Goal: Task Accomplishment & Management: Complete application form

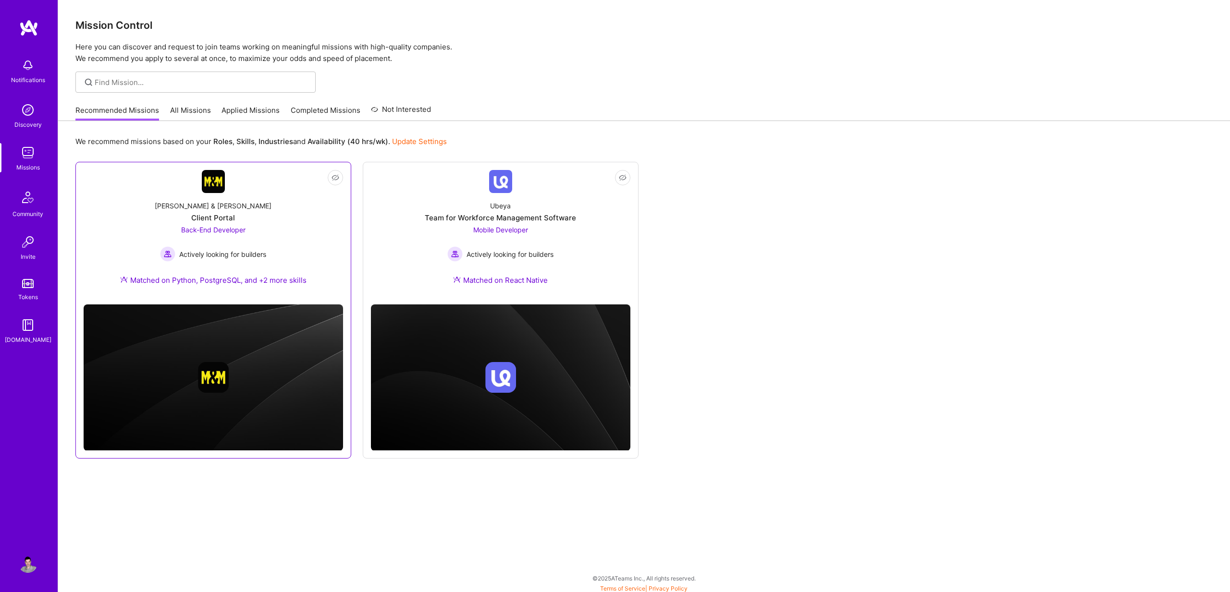
click at [231, 225] on div "Back-End Developer Actively looking for builders" at bounding box center [213, 243] width 106 height 37
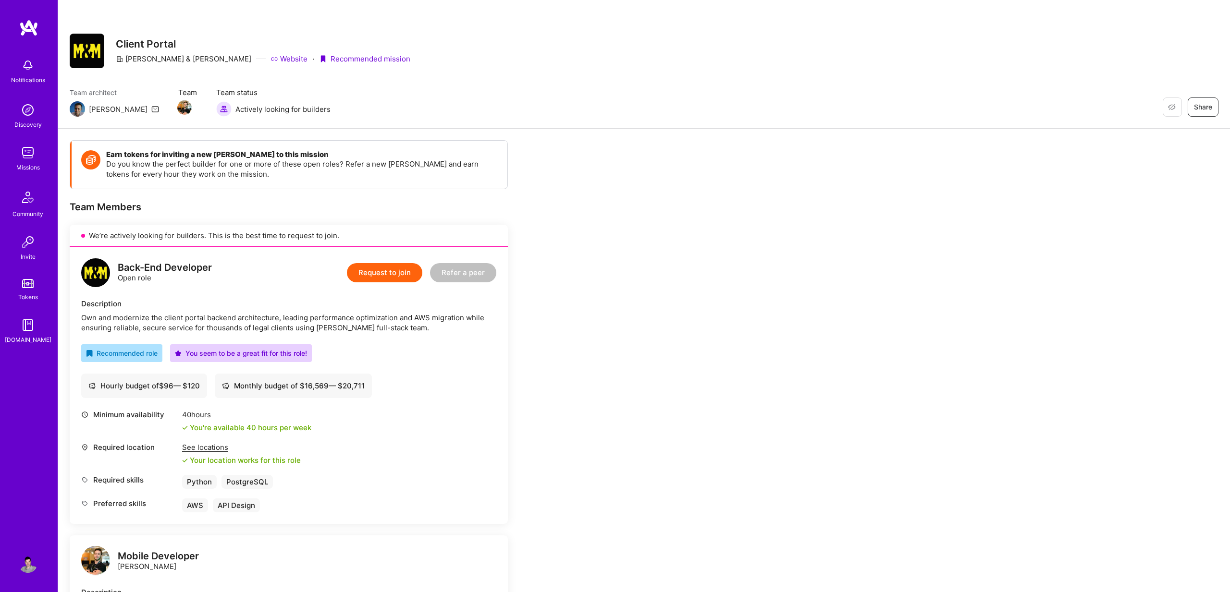
click at [385, 273] on button "Request to join" at bounding box center [384, 272] width 75 height 19
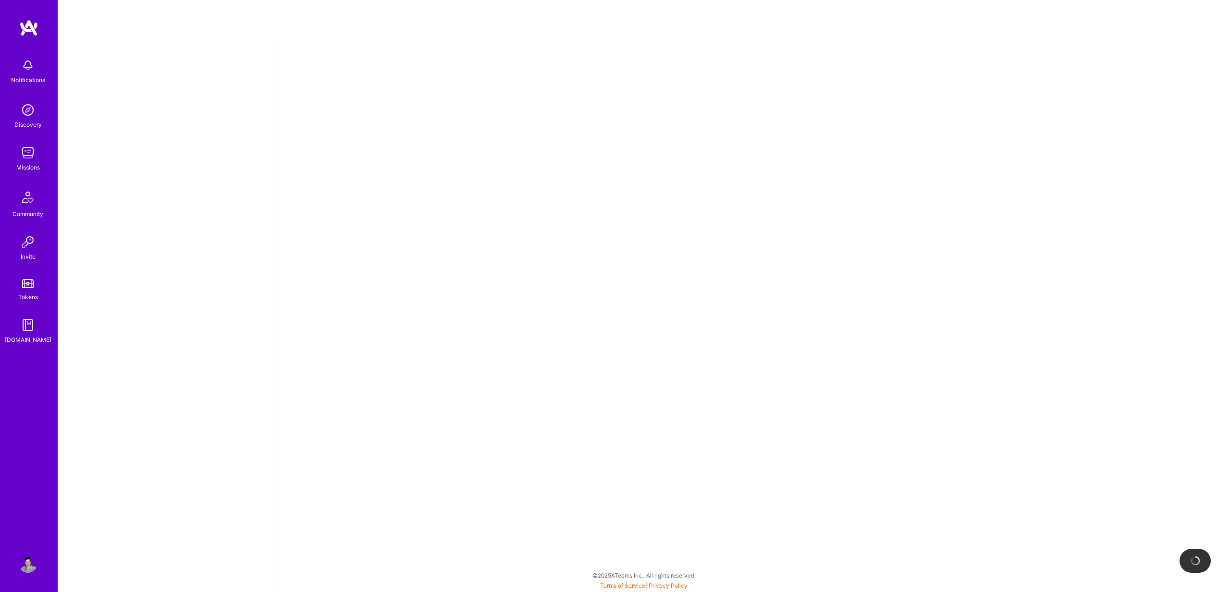
select select "US"
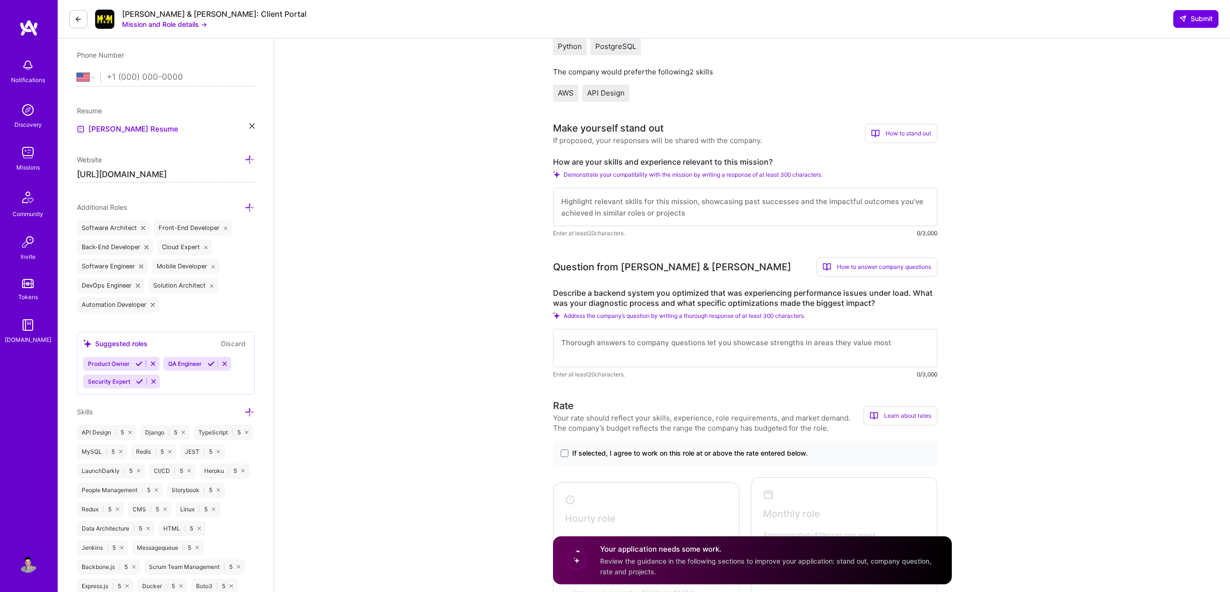
scroll to position [204, 0]
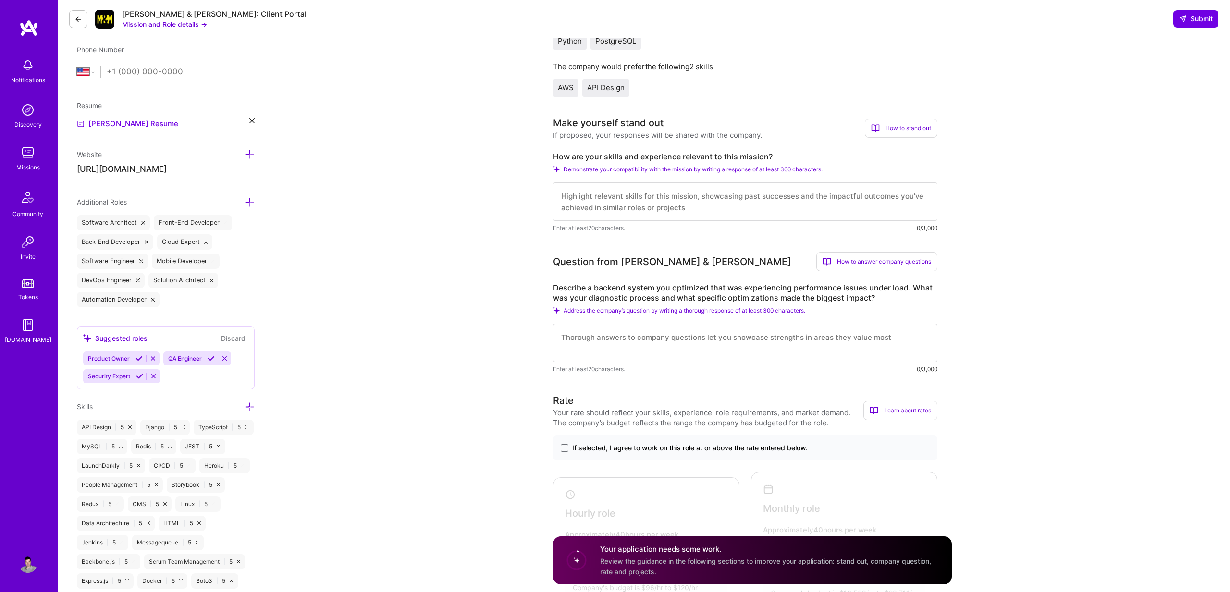
click at [566, 197] on textarea at bounding box center [745, 202] width 384 height 38
paste textarea "Hi, I'm a senior fullstack web developer with more than 20 years of experience …"
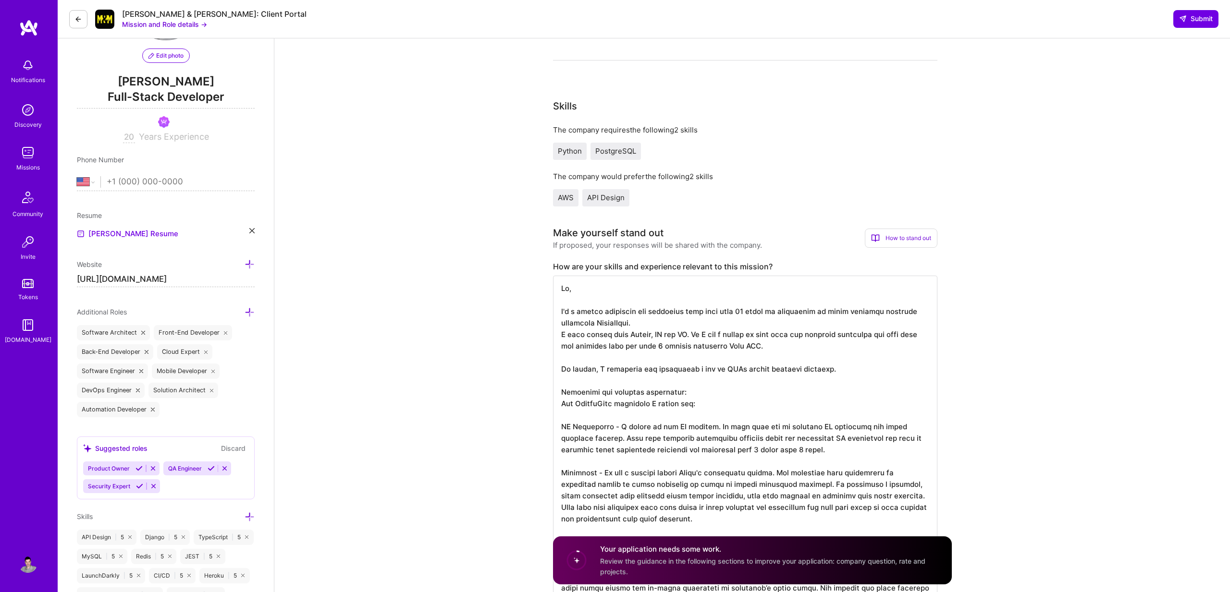
scroll to position [94, 0]
click at [169, 25] on button "Mission and Role details →" at bounding box center [164, 24] width 85 height 10
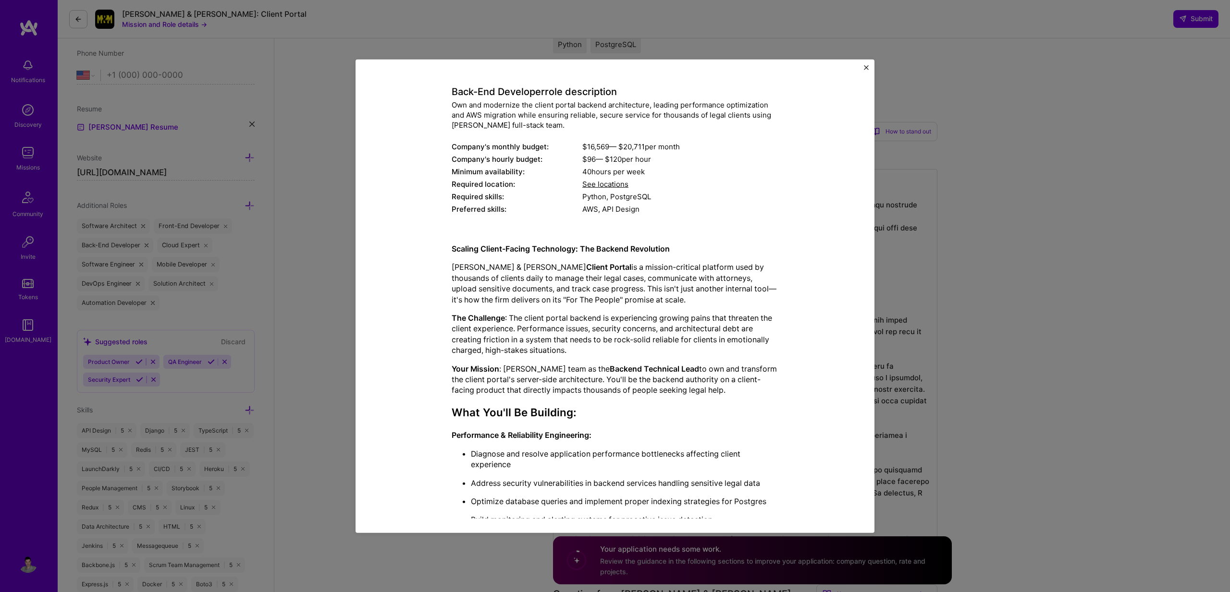
scroll to position [39, 0]
click at [865, 67] on img "Close" at bounding box center [866, 67] width 5 height 5
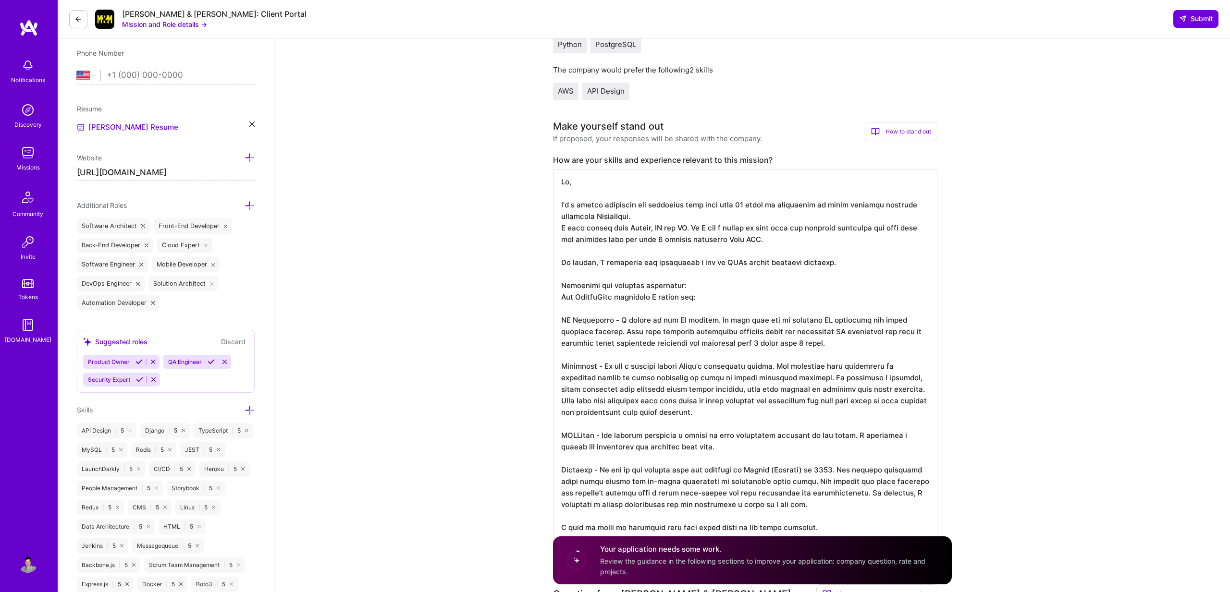
drag, startPoint x: 633, startPoint y: 219, endPoint x: 555, endPoint y: 221, distance: 78.3
click at [555, 221] on textarea at bounding box center [745, 361] width 384 height 384
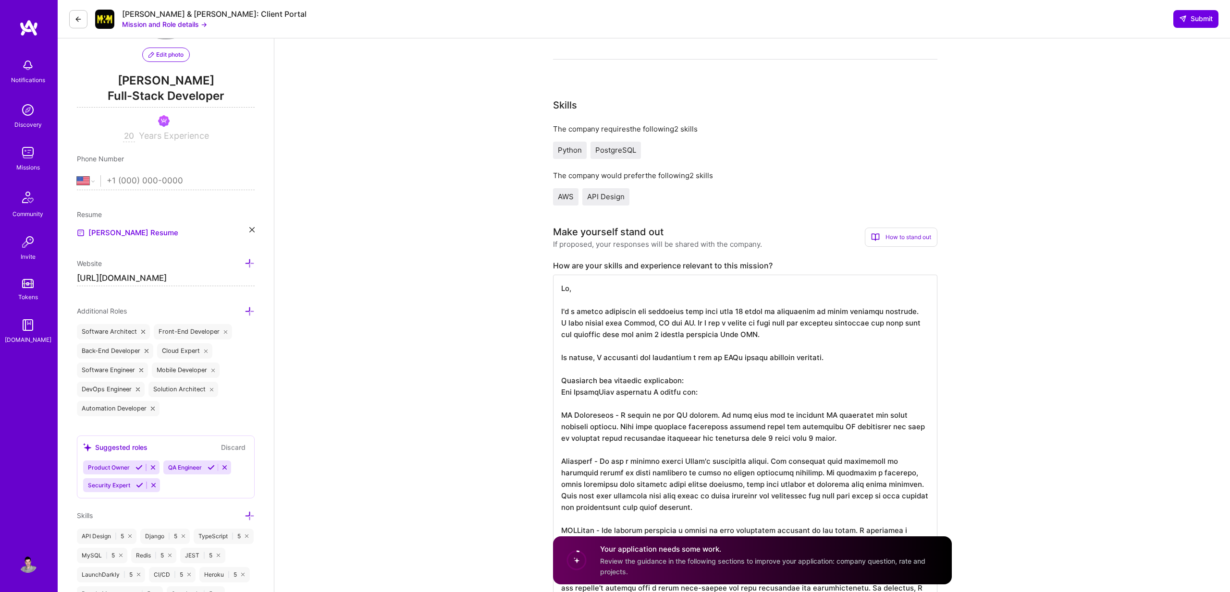
scroll to position [75, 0]
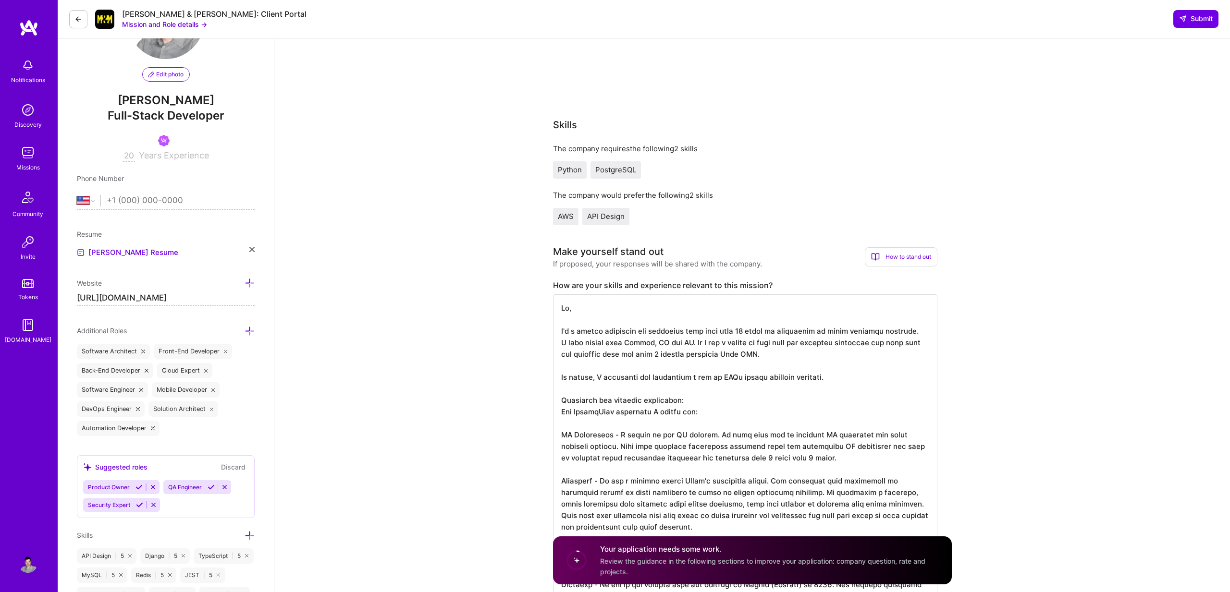
drag, startPoint x: 649, startPoint y: 345, endPoint x: 686, endPoint y: 345, distance: 37.0
click at [686, 345] on textarea at bounding box center [745, 481] width 384 height 373
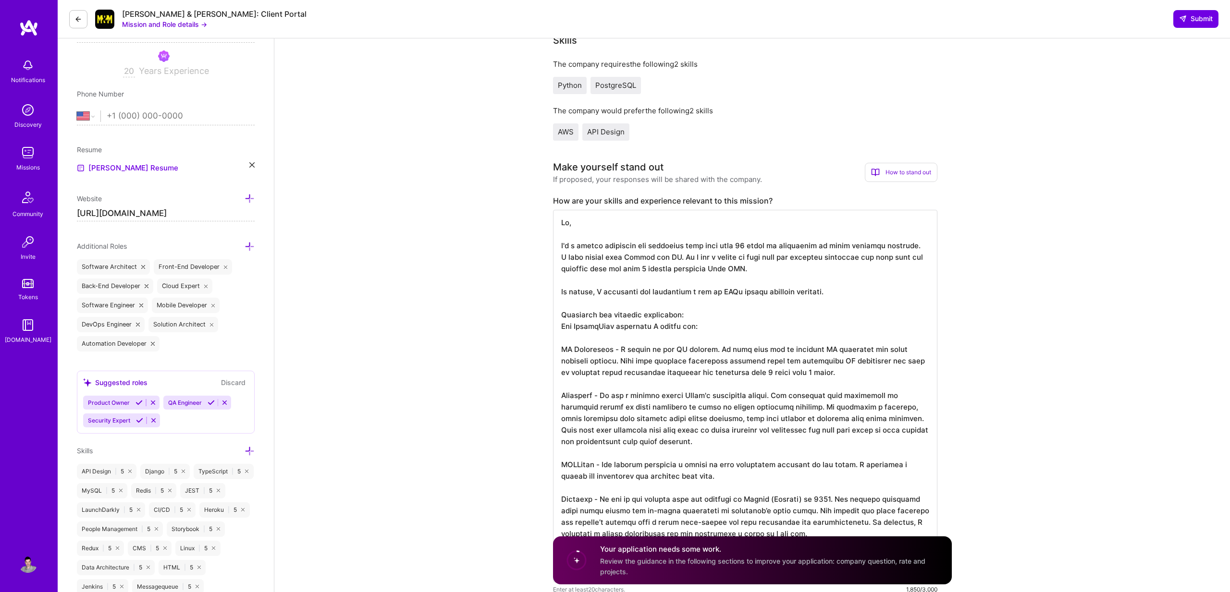
scroll to position [163, 0]
drag, startPoint x: 674, startPoint y: 268, endPoint x: 736, endPoint y: 267, distance: 62.5
click at [736, 267] on textarea at bounding box center [745, 393] width 384 height 373
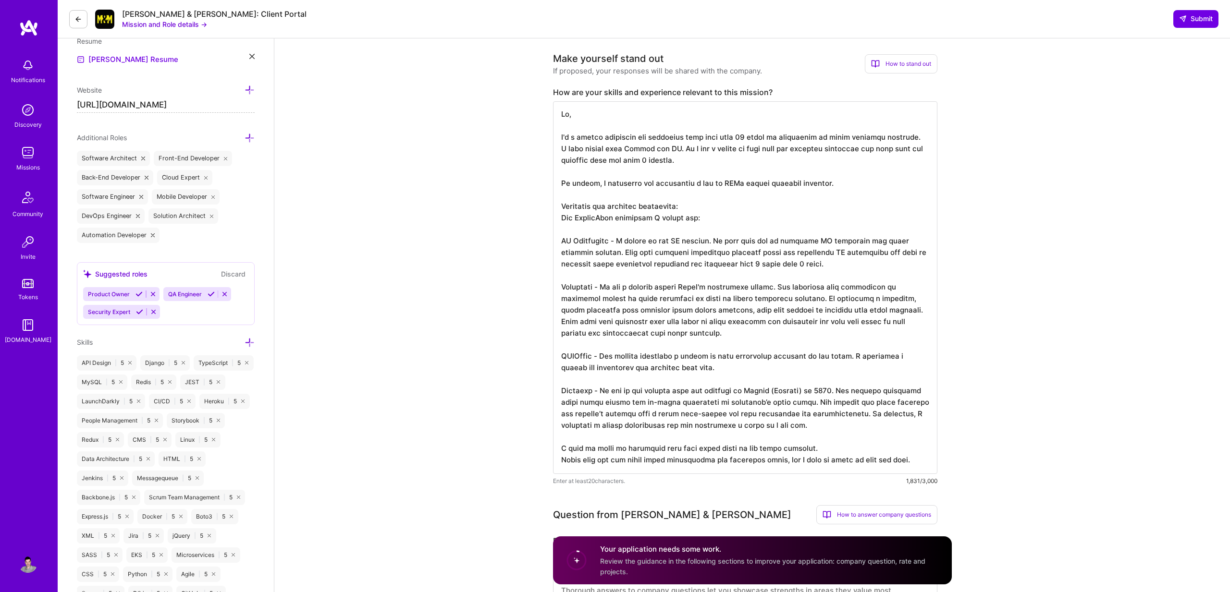
scroll to position [269, 0]
click at [579, 218] on textarea at bounding box center [745, 287] width 384 height 373
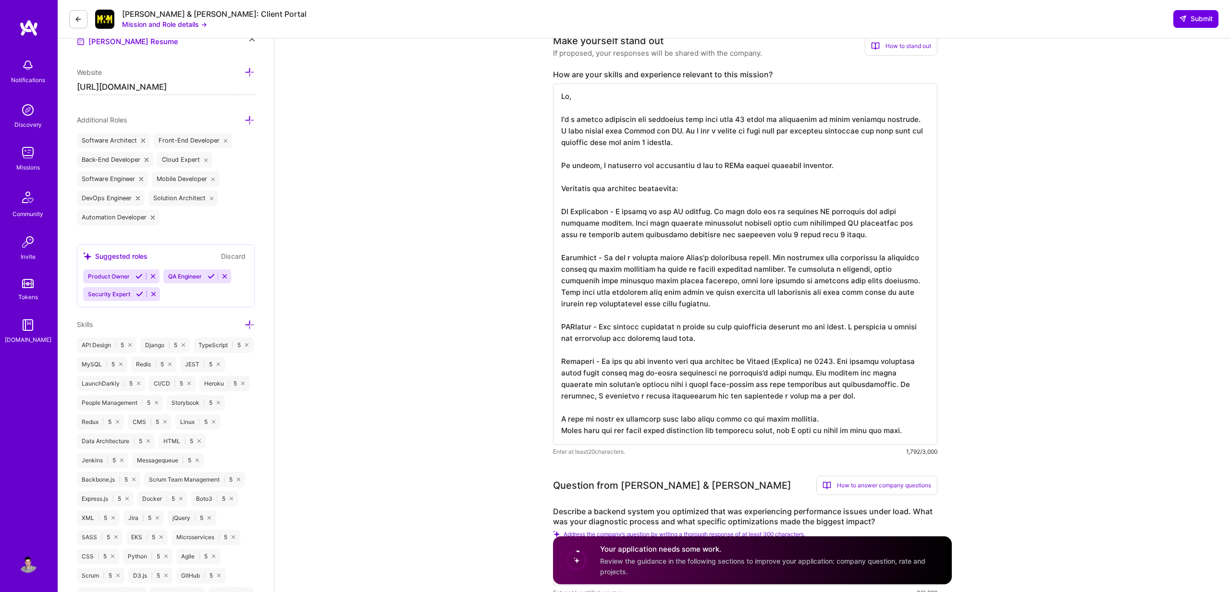
scroll to position [0, 0]
click at [575, 207] on textarea at bounding box center [745, 264] width 384 height 361
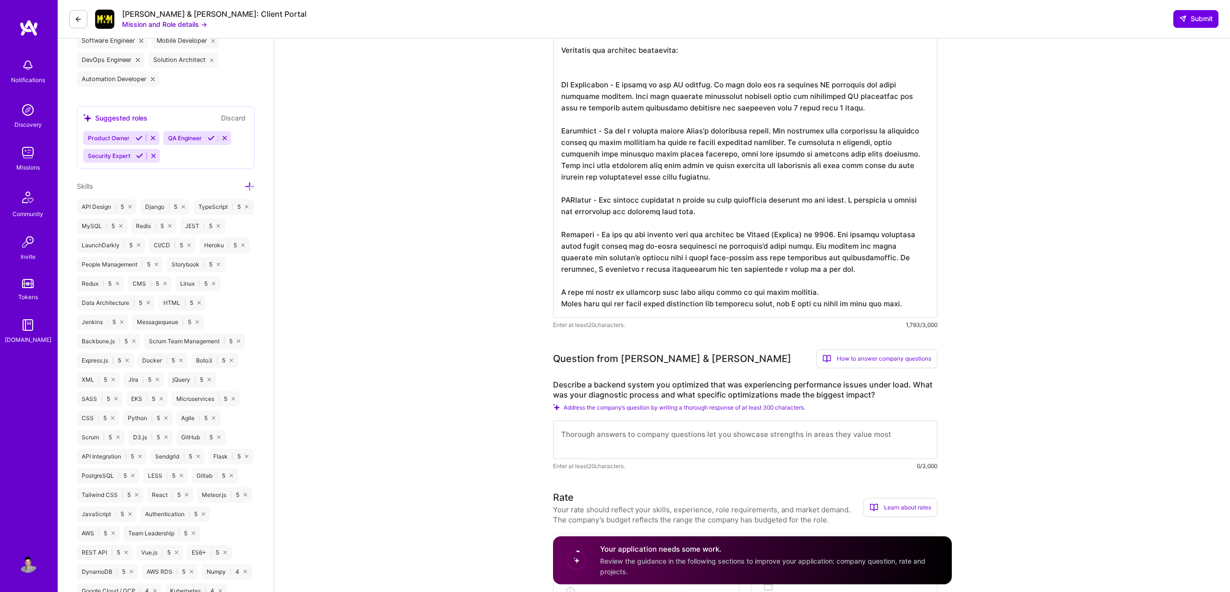
scroll to position [484, 0]
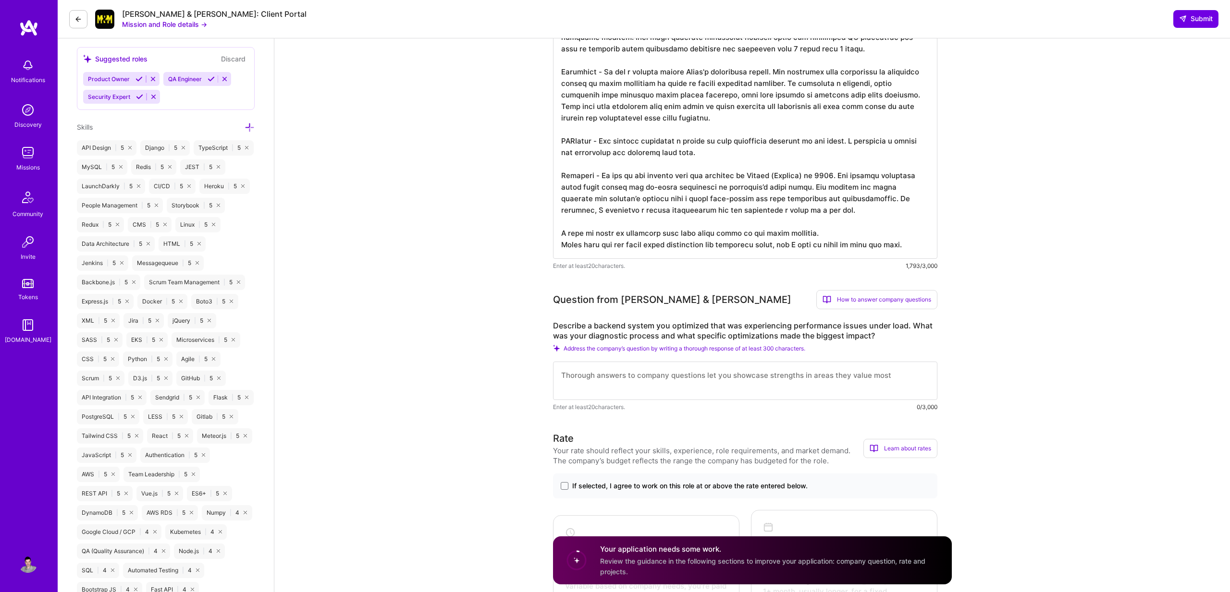
type textarea "Hi, I'm a senior fullstack web developer with more than 20 years of experience …"
click at [577, 374] on textarea at bounding box center [745, 381] width 384 height 38
paste textarea "One of the companies I worked for was Cyren. Cyren is a web security company an…"
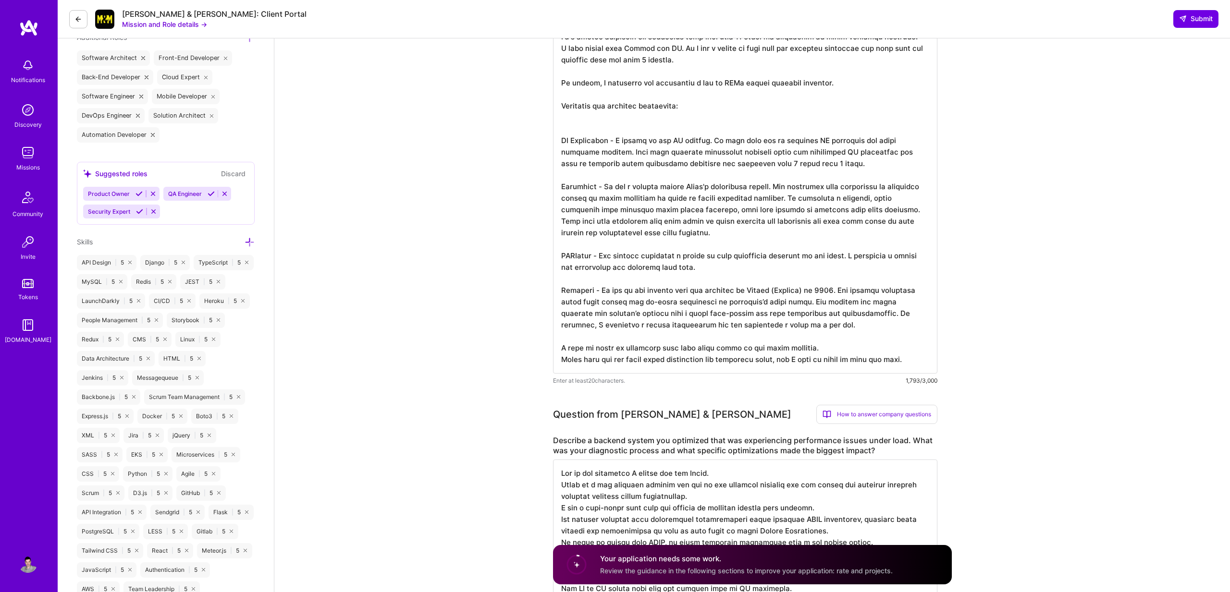
scroll to position [0, 0]
type textarea "One of the companies I worked for was Cyren. Cyren is a web security company an…"
click at [588, 133] on textarea at bounding box center [745, 187] width 384 height 373
click at [654, 191] on textarea at bounding box center [745, 187] width 384 height 373
click at [587, 134] on textarea at bounding box center [745, 187] width 384 height 373
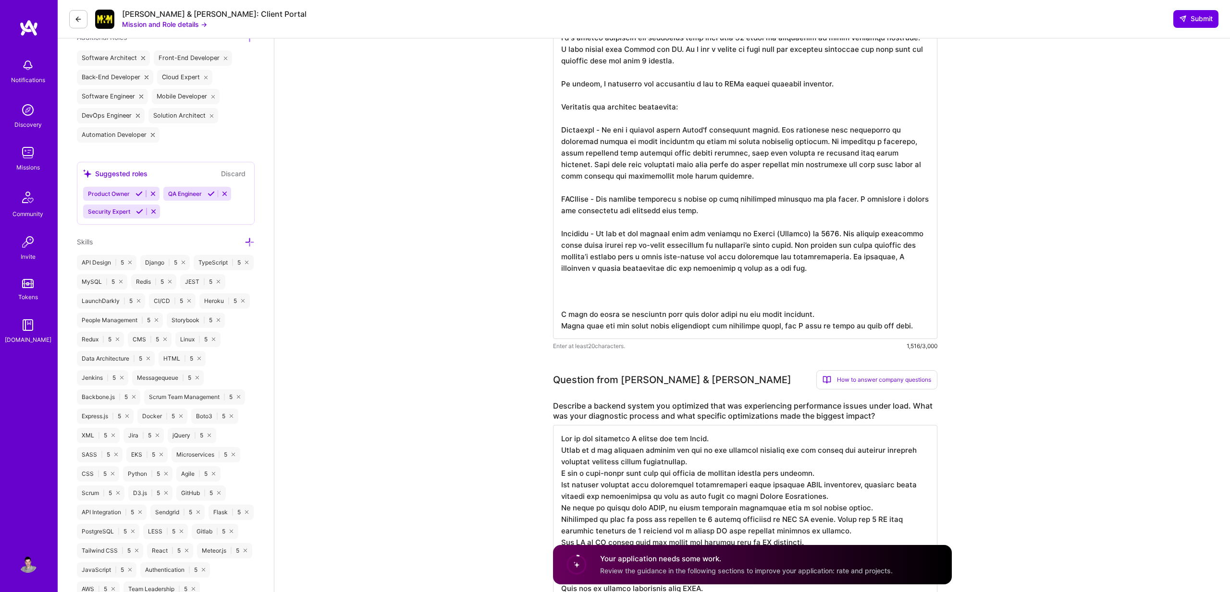
paste textarea "The companies for example where I used the relevant tech stack are: Netapp - Bu…"
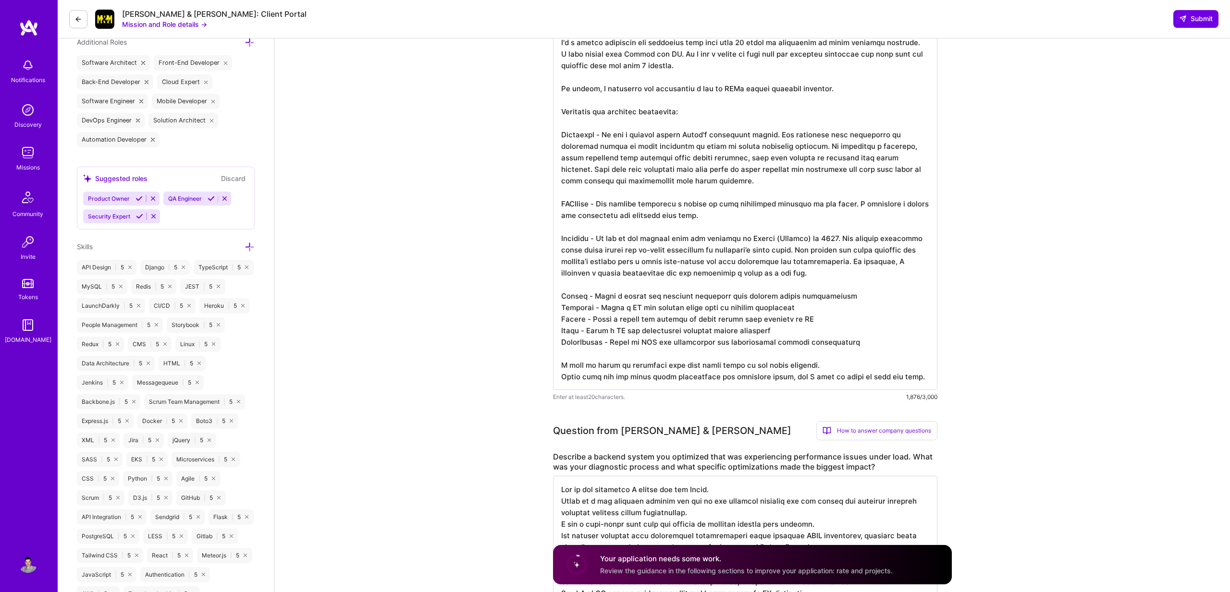
scroll to position [1, 0]
click at [650, 316] on textarea at bounding box center [745, 198] width 384 height 384
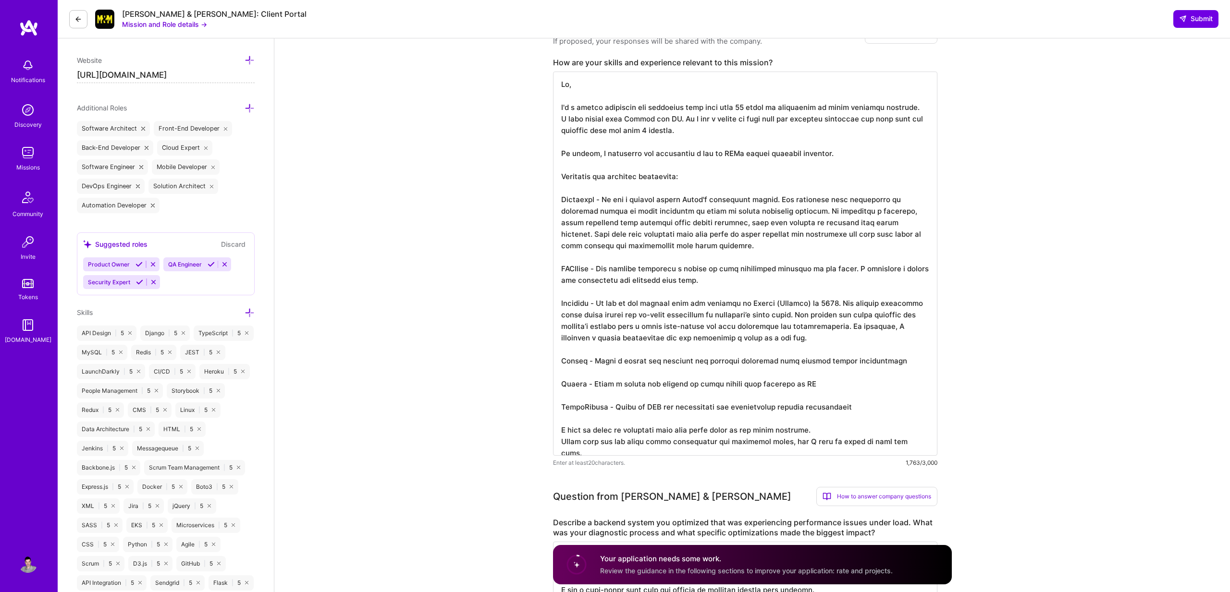
click at [649, 434] on textarea at bounding box center [745, 264] width 384 height 384
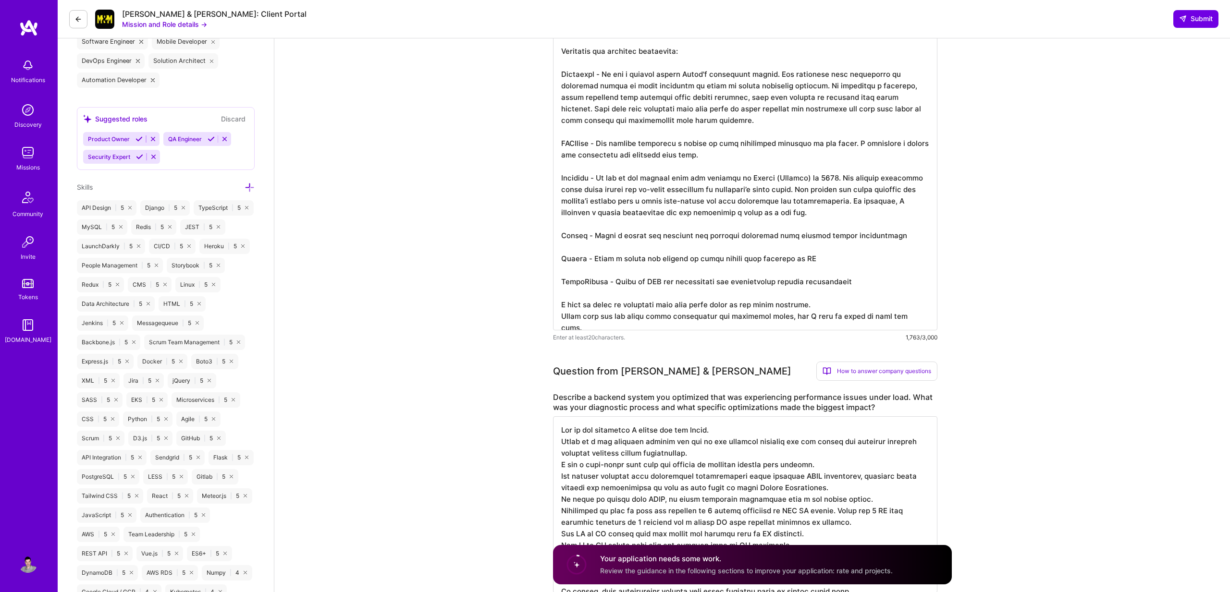
scroll to position [367, 0]
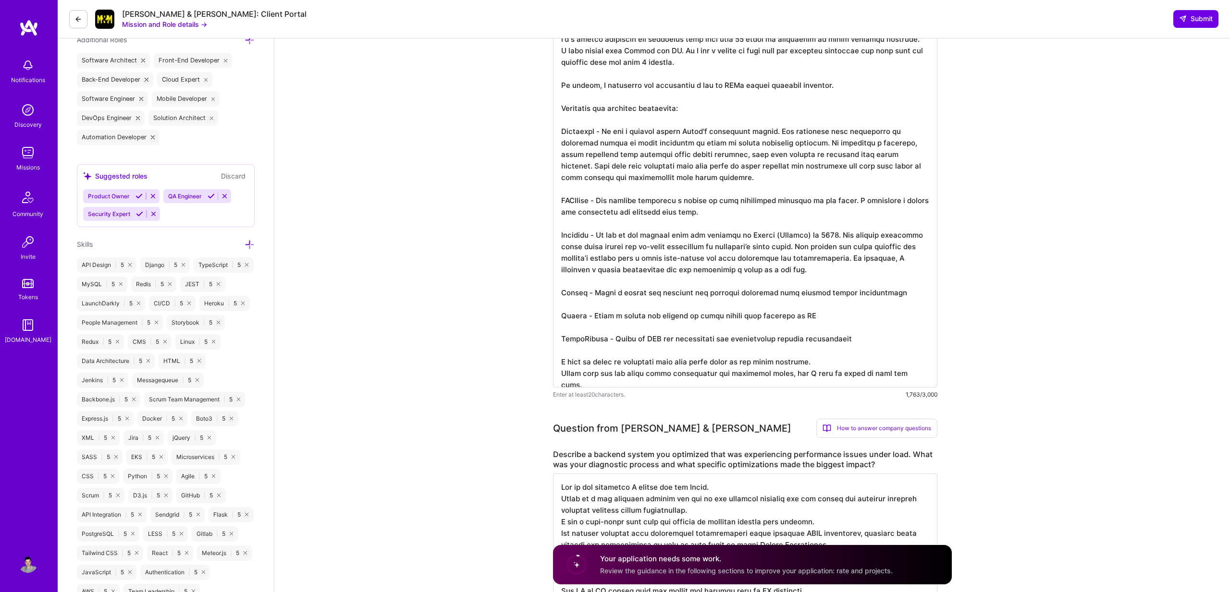
click at [169, 25] on button "Mission and Role details →" at bounding box center [164, 24] width 85 height 10
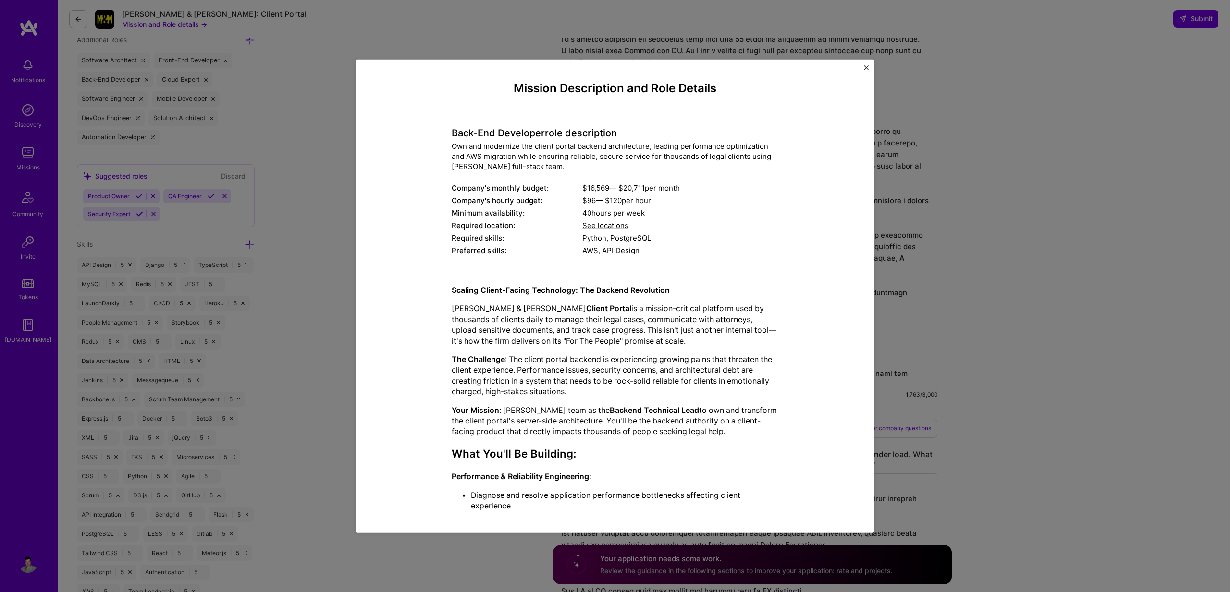
click at [866, 66] on img "Close" at bounding box center [866, 67] width 5 height 5
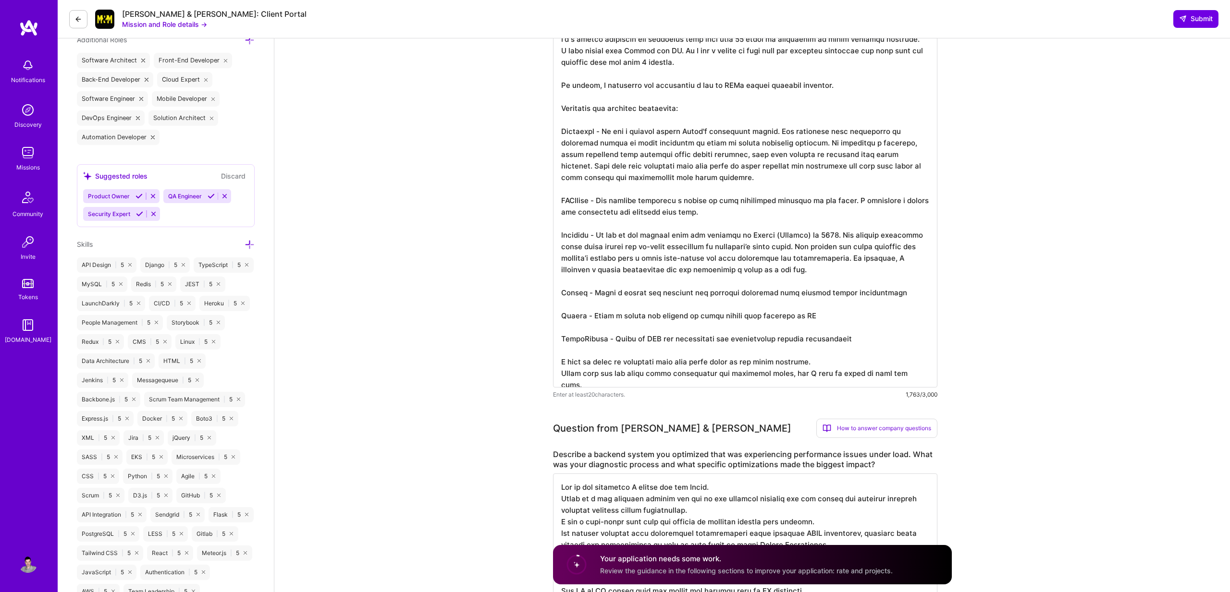
click at [776, 374] on textarea at bounding box center [745, 195] width 384 height 384
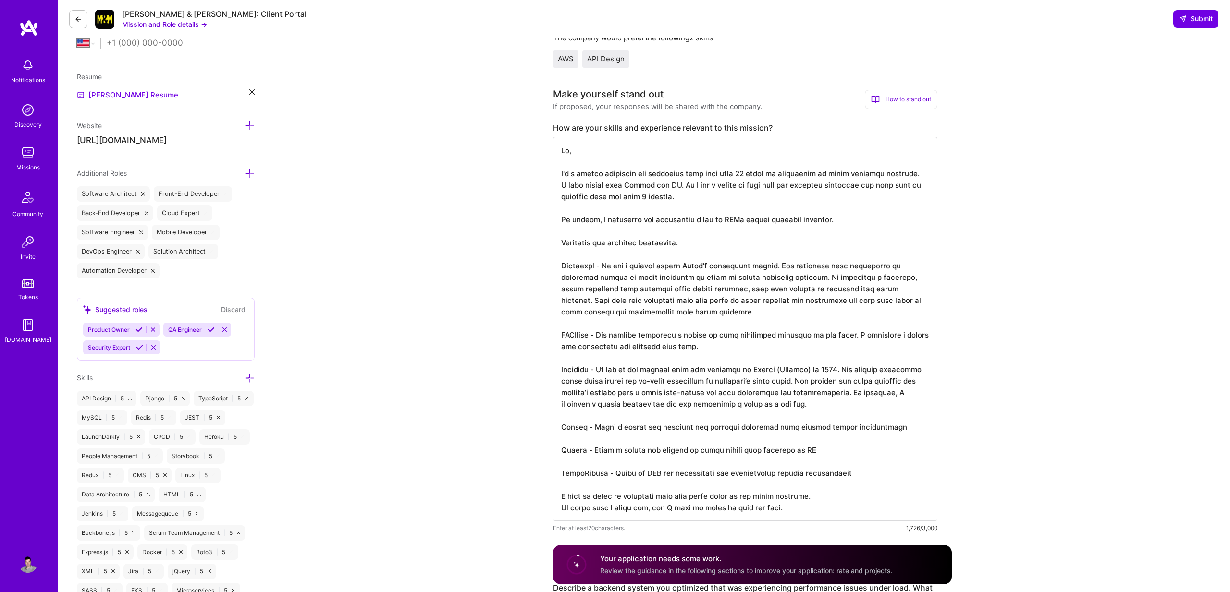
scroll to position [95, 0]
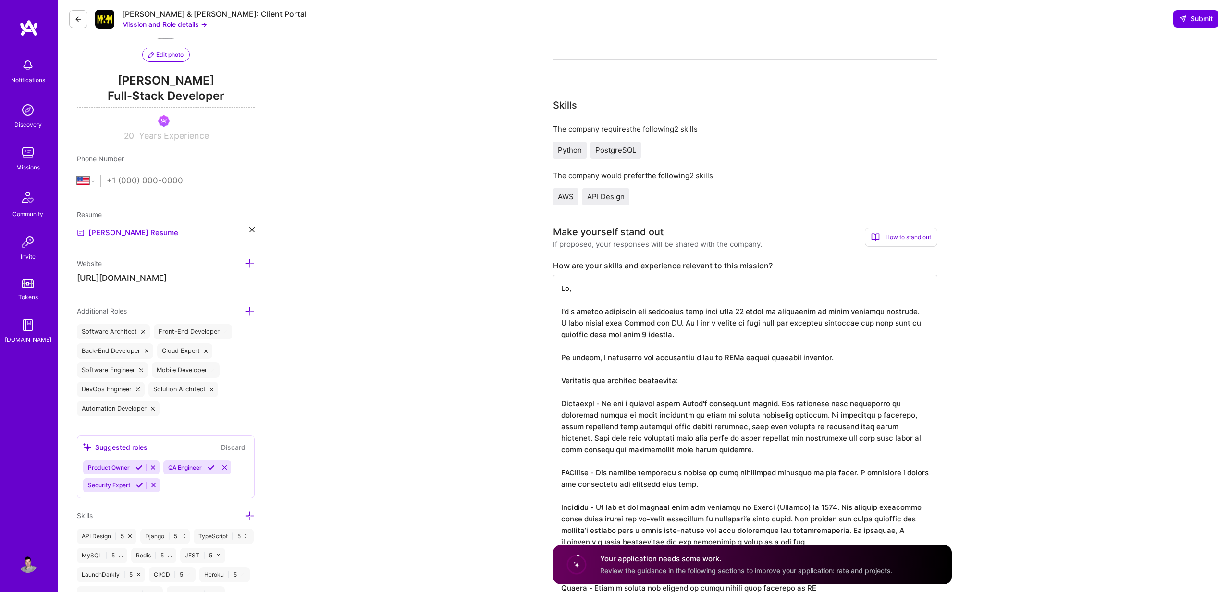
click at [603, 360] on textarea at bounding box center [745, 467] width 384 height 384
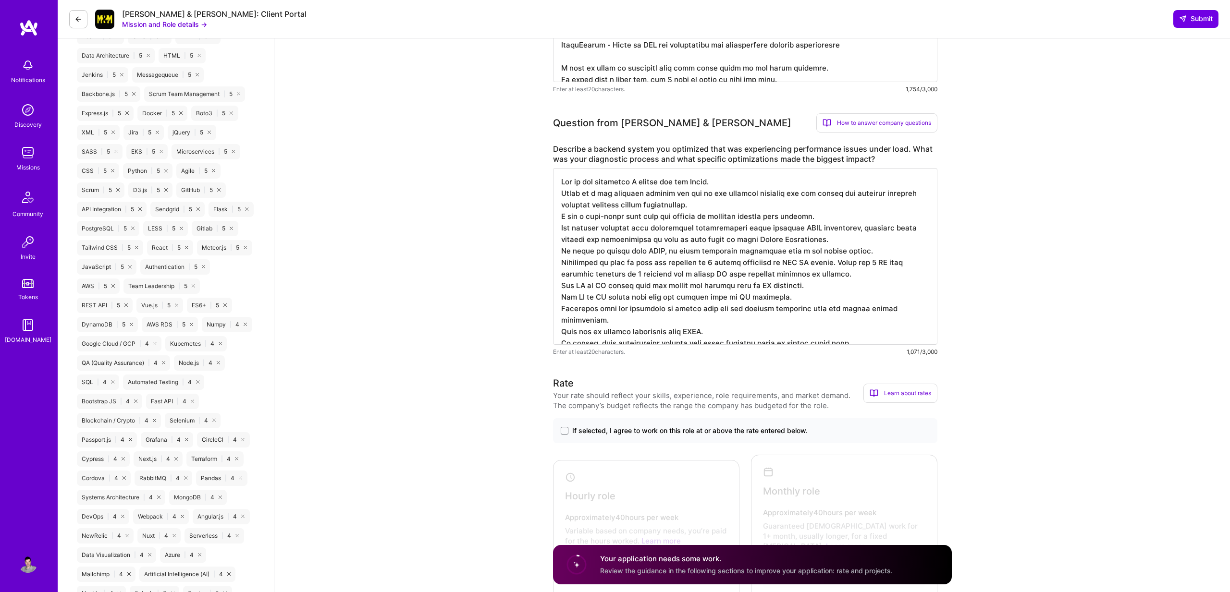
scroll to position [674, 0]
type textarea "Hi, I'm a senior fullstack web developer with more than 20 years of experience …"
click at [590, 219] on textarea at bounding box center [745, 254] width 384 height 177
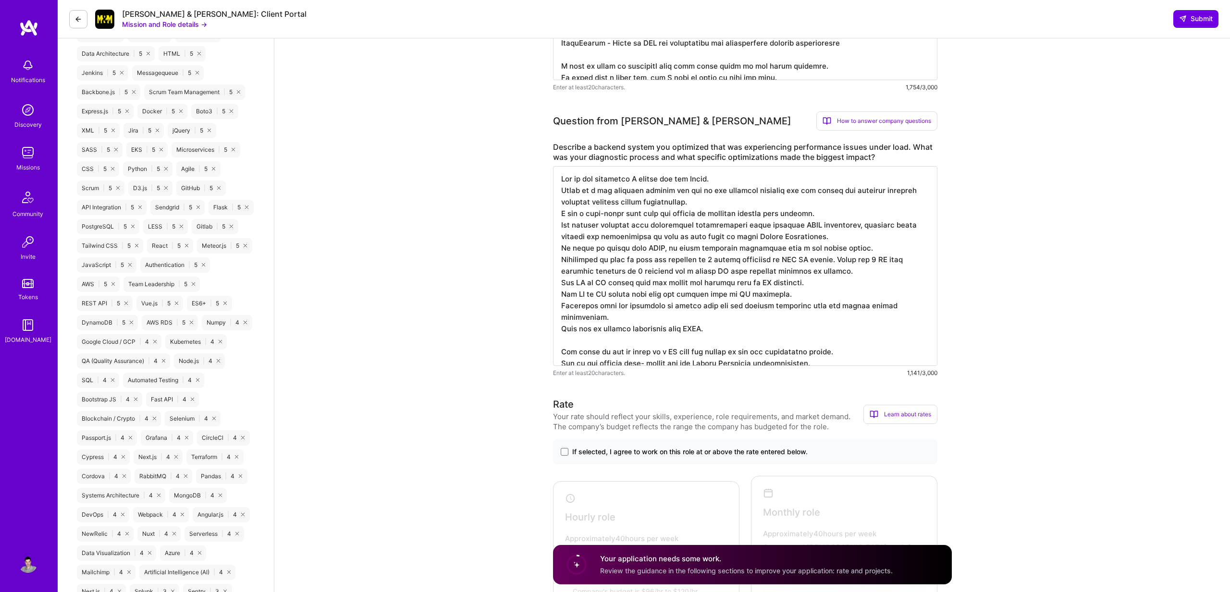
click at [641, 354] on textarea at bounding box center [745, 266] width 384 height 200
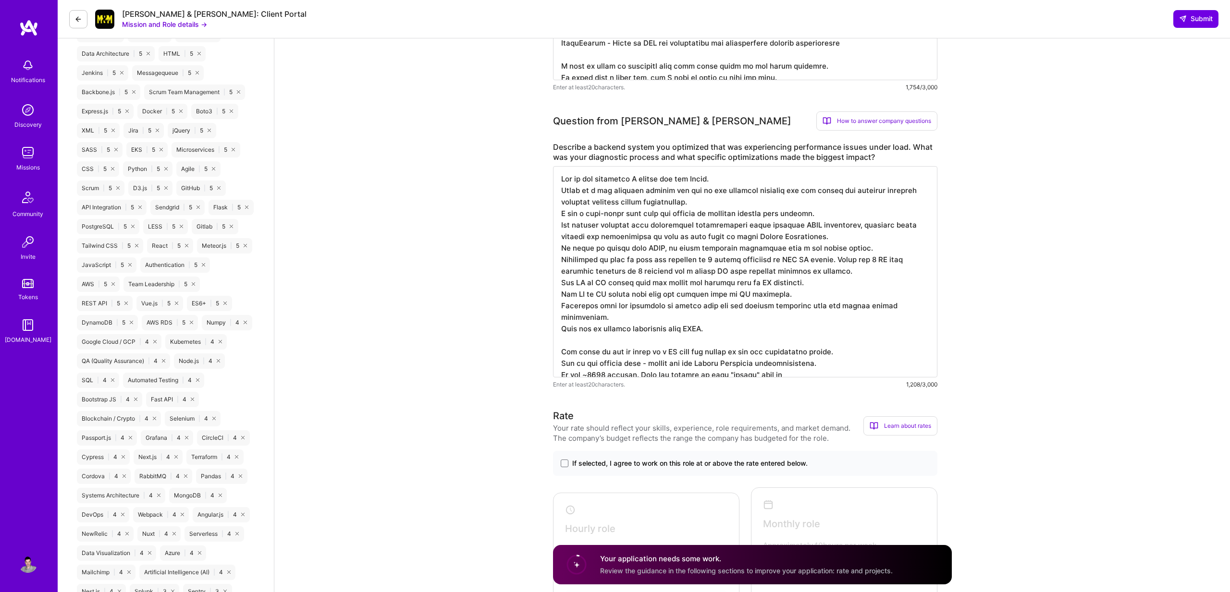
click at [660, 366] on textarea at bounding box center [745, 271] width 384 height 211
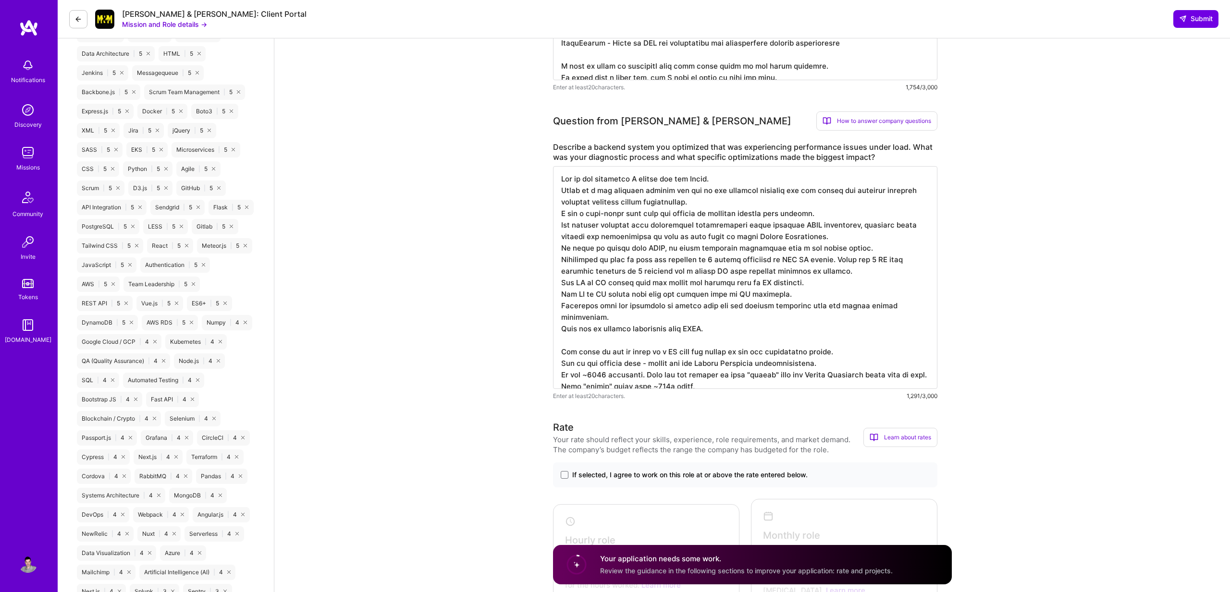
paste textarea "~500k users,"
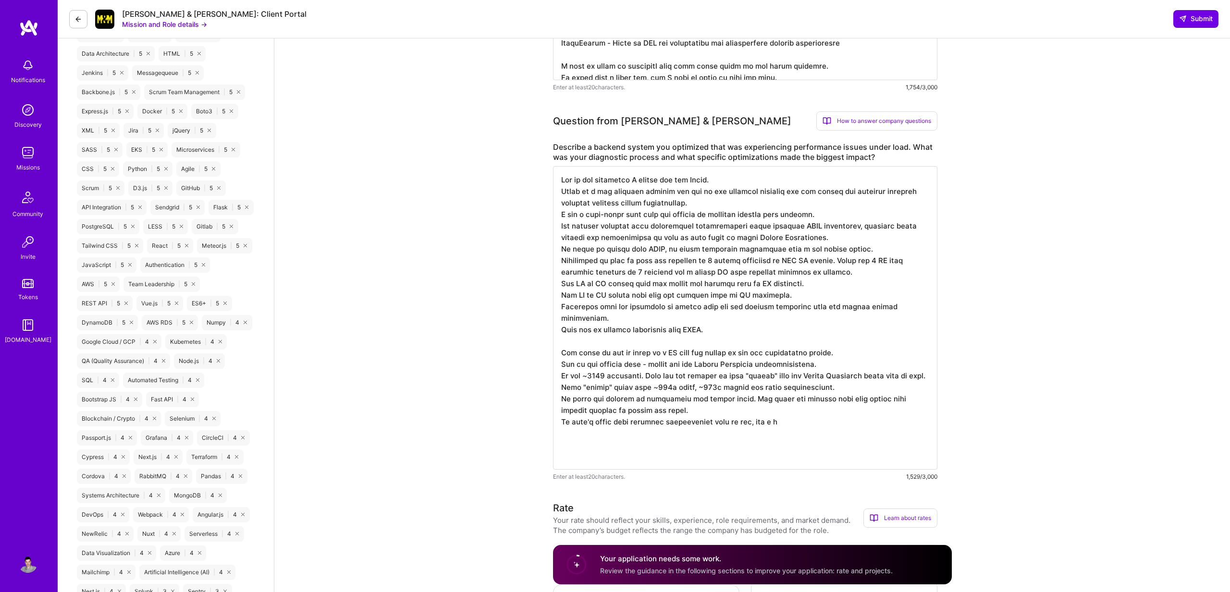
type textarea "One of the companies I worked for was Cyren. Cyren is a web security company an…"
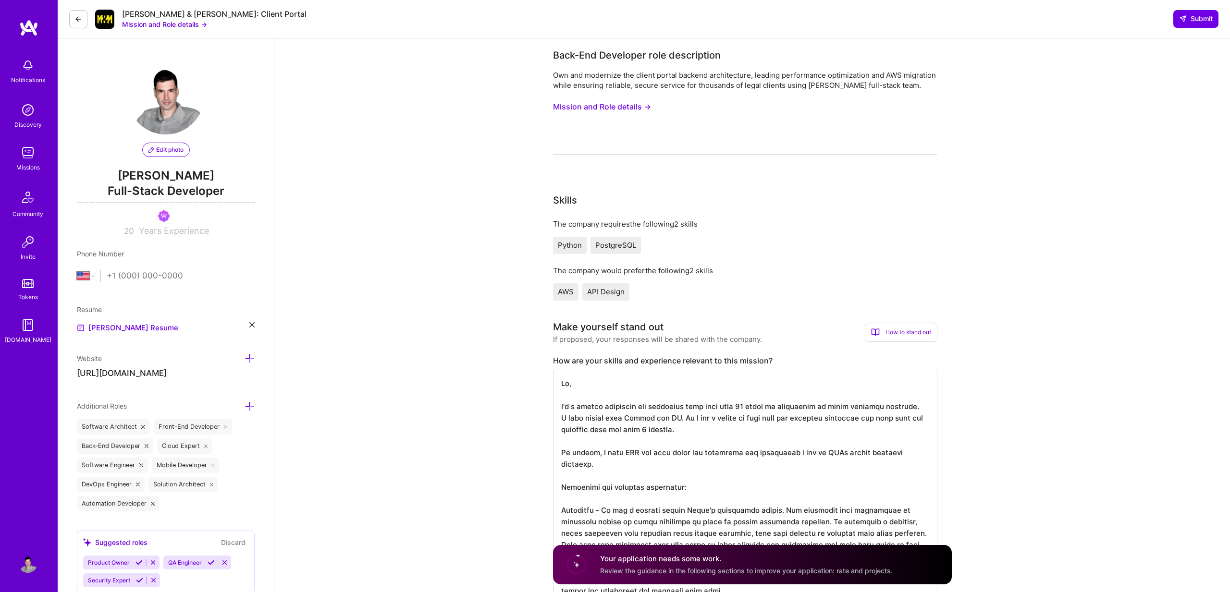
select select "US"
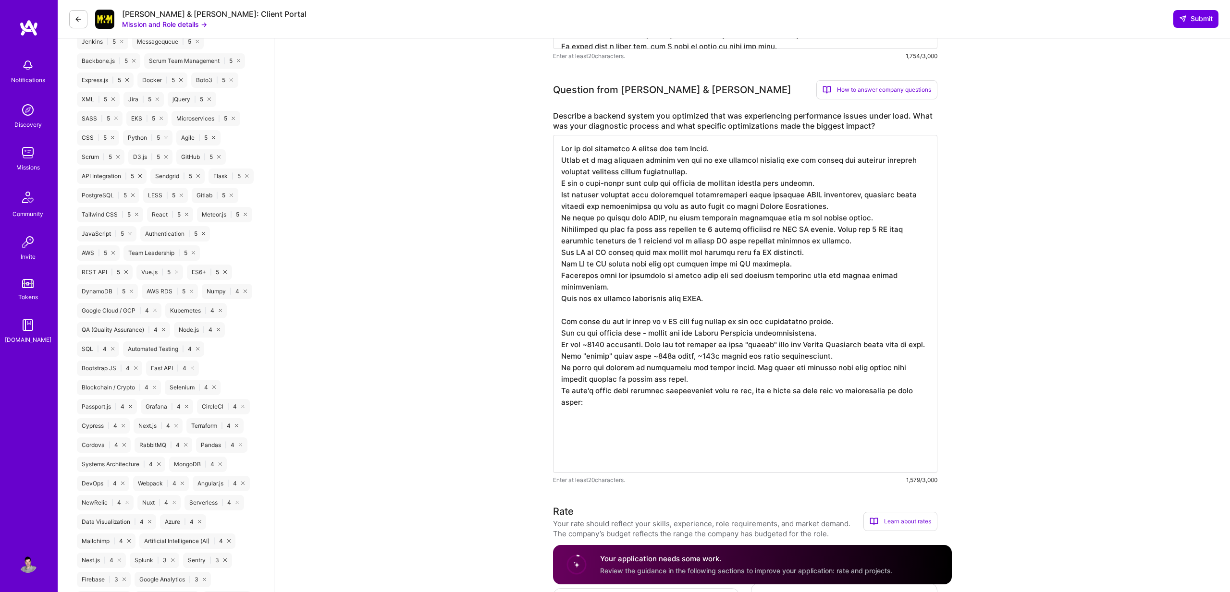
scroll to position [713, 0]
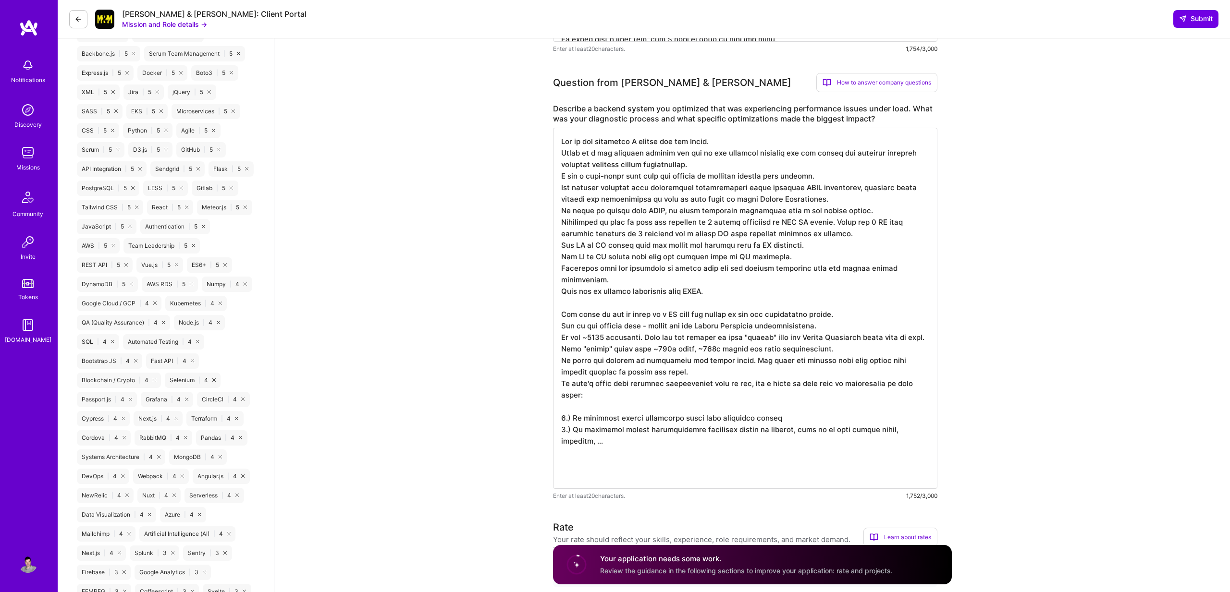
click at [846, 420] on textarea at bounding box center [745, 308] width 384 height 361
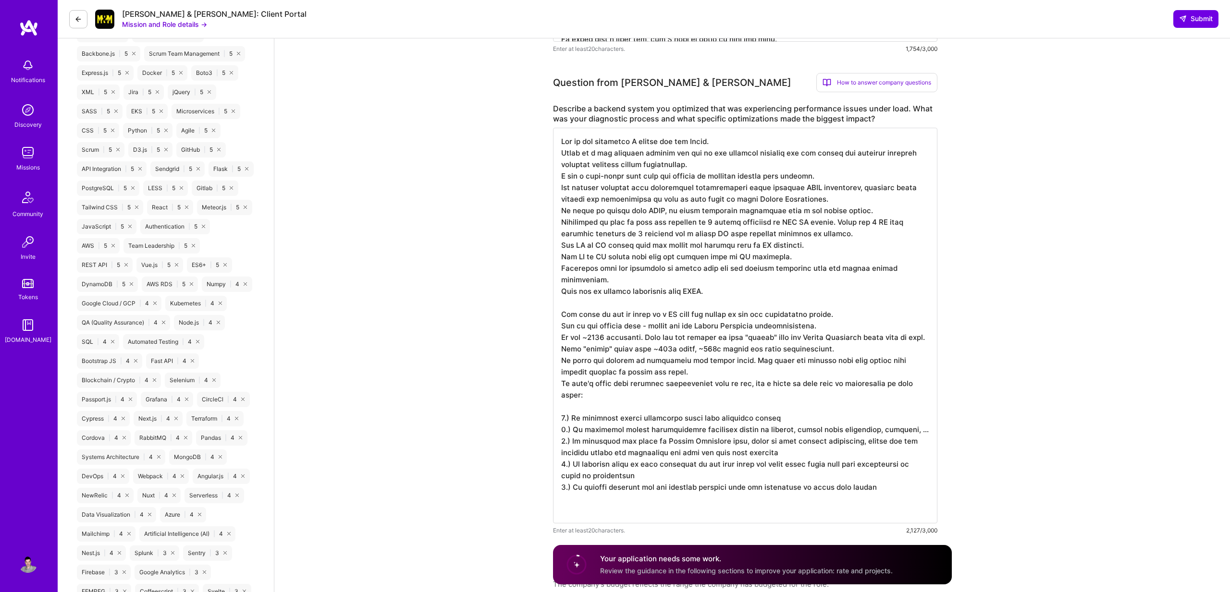
type textarea "One of the companies I worked for was Cyren. Cyren is a web security company an…"
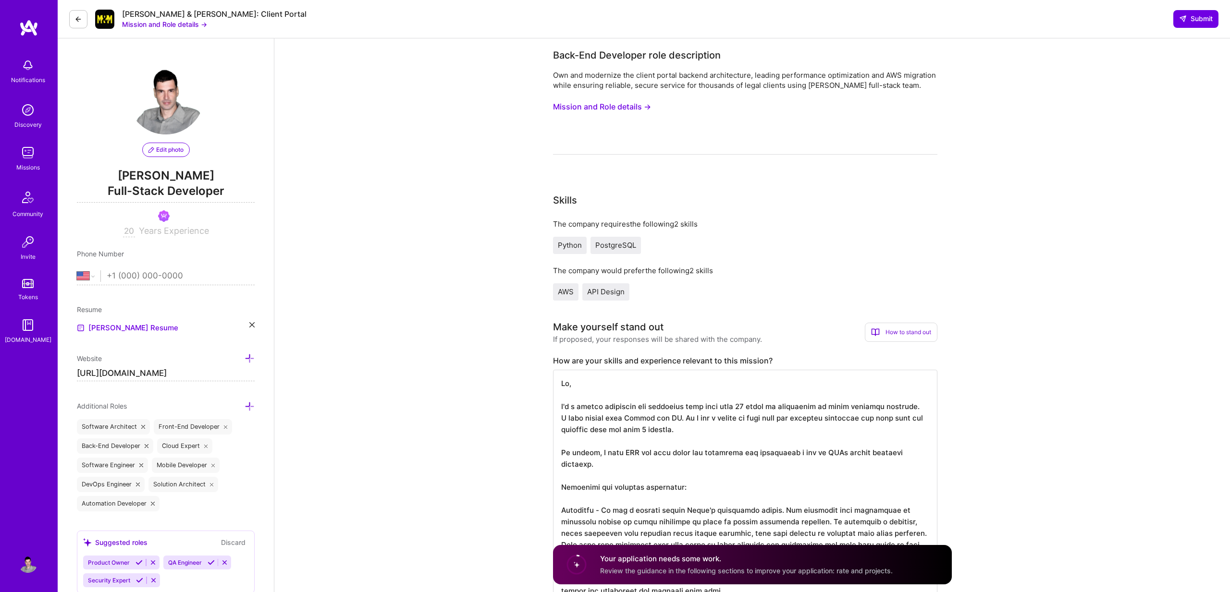
select select "US"
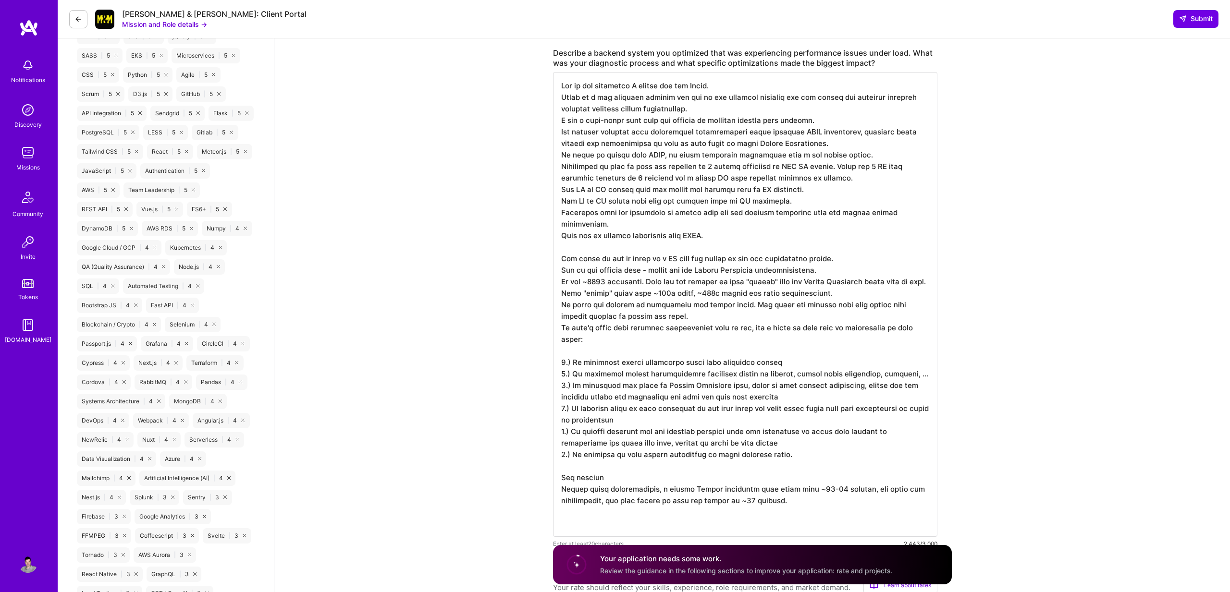
scroll to position [810, 0]
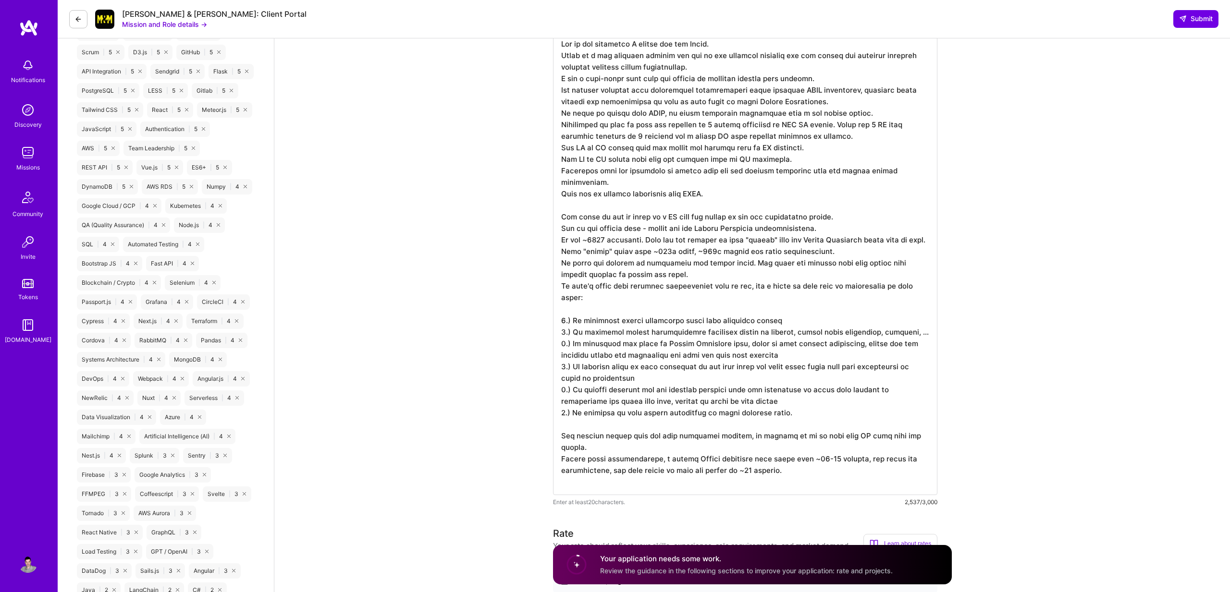
click at [805, 381] on textarea at bounding box center [745, 262] width 384 height 465
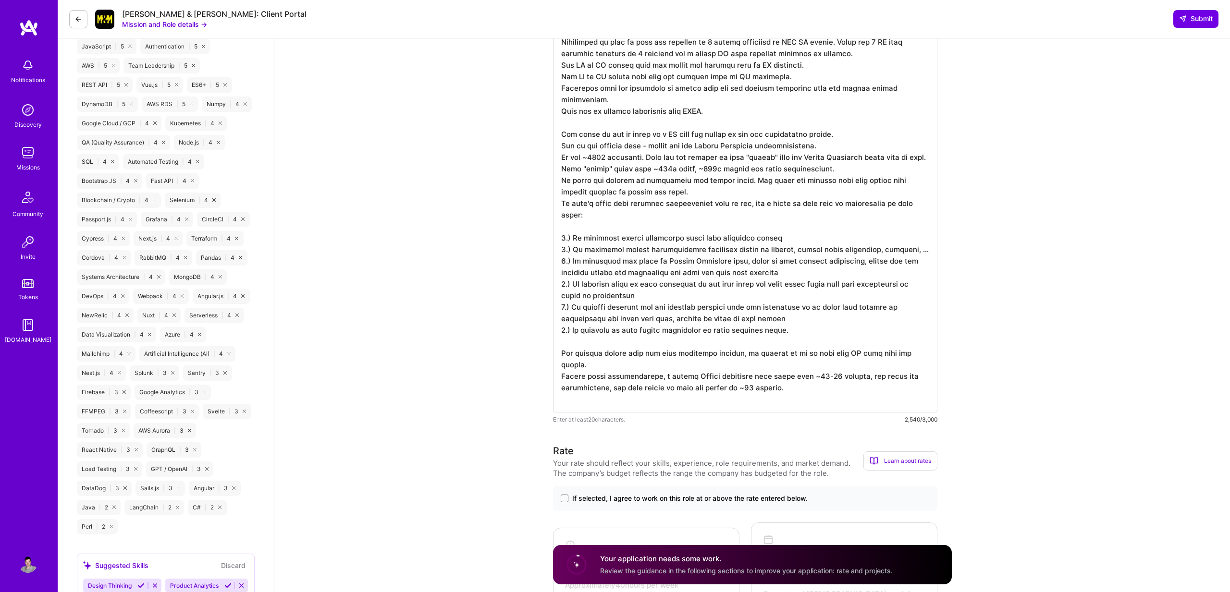
scroll to position [896, 0]
click at [749, 361] on textarea at bounding box center [745, 177] width 384 height 465
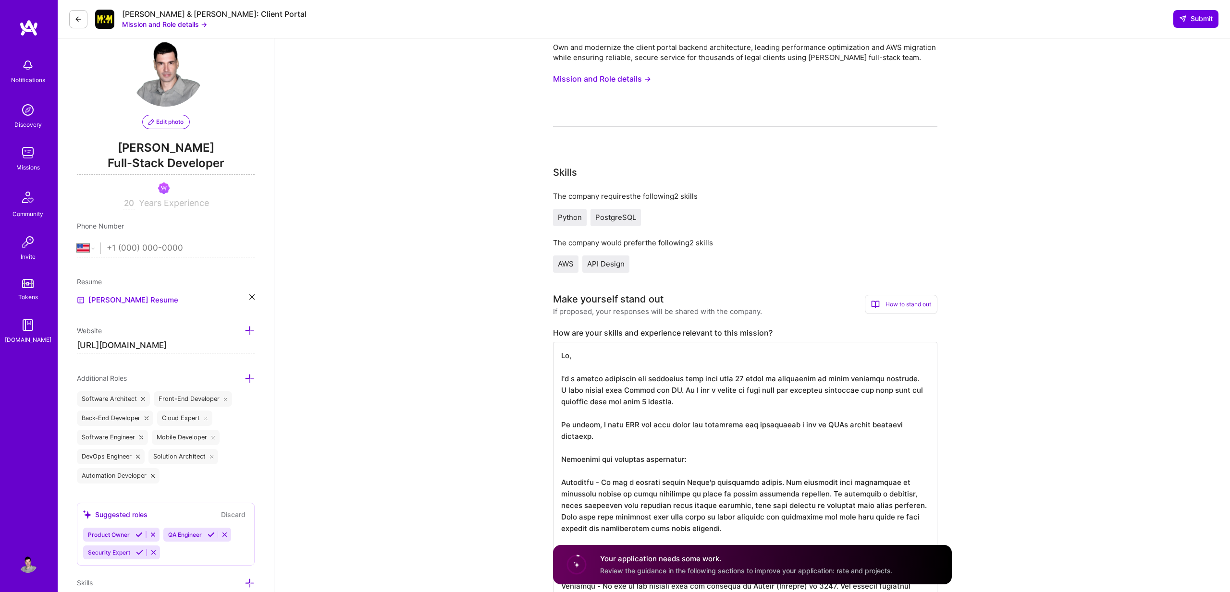
scroll to position [288, 0]
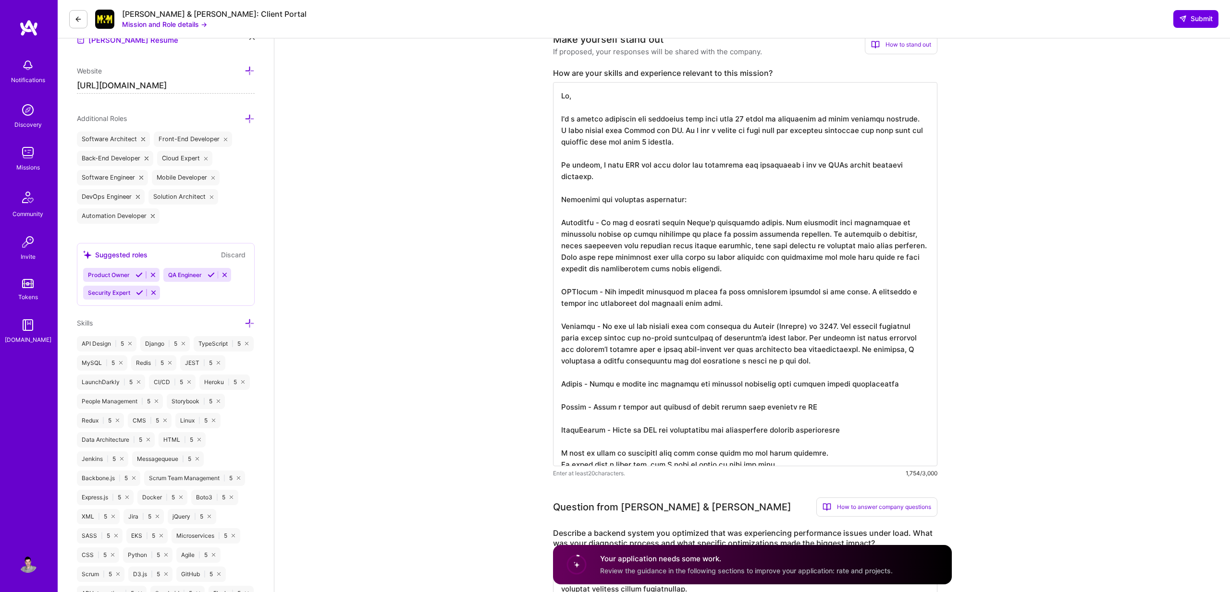
type textarea "One of the companies I worked for was Cyren. Cyren is a web security company an…"
click at [667, 252] on textarea at bounding box center [745, 274] width 384 height 384
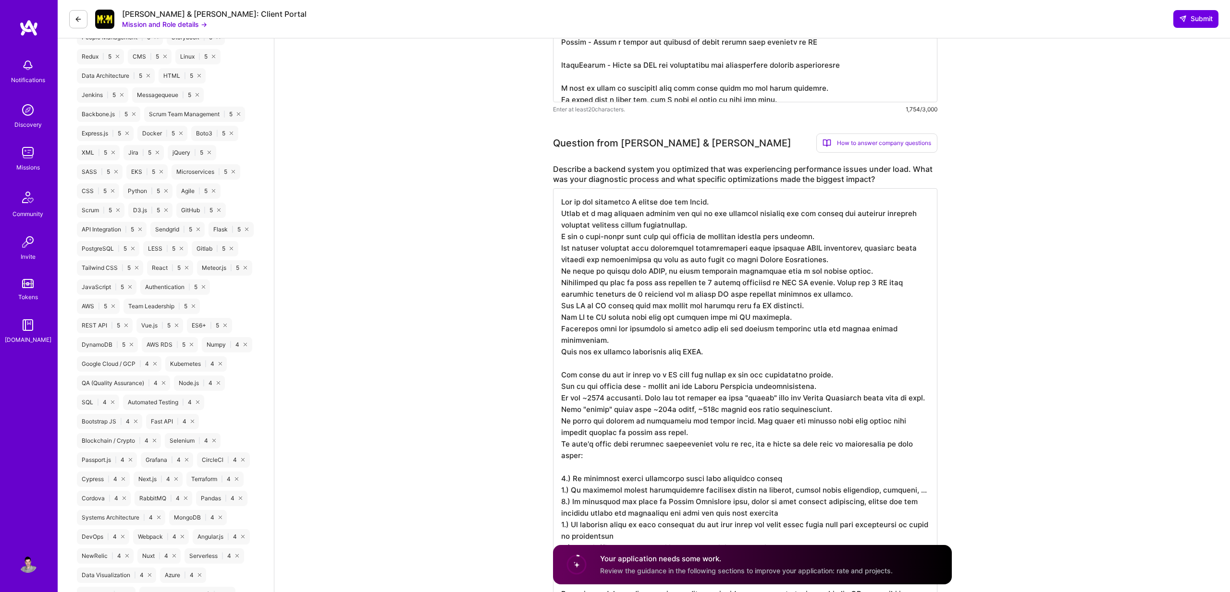
scroll to position [682, 0]
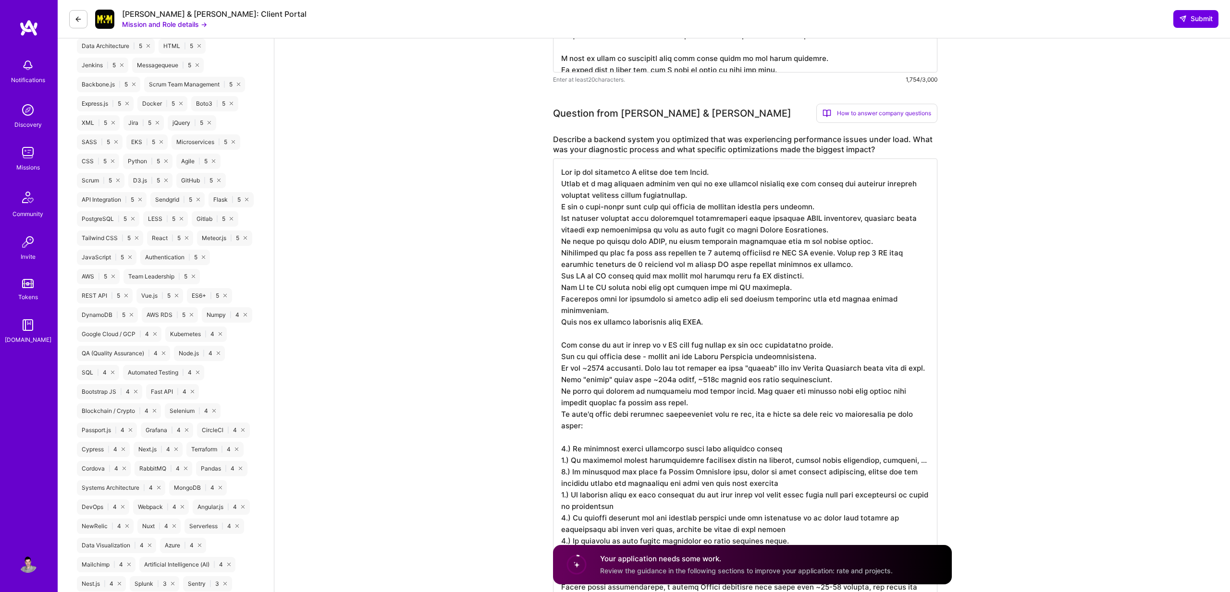
click at [684, 271] on textarea at bounding box center [745, 391] width 384 height 465
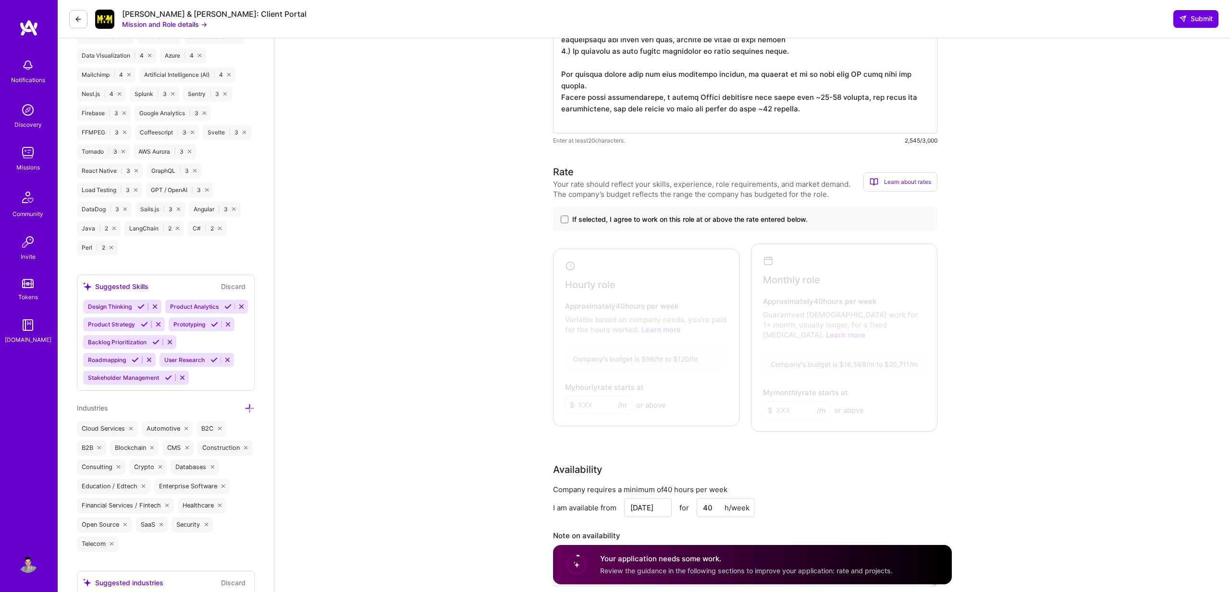
scroll to position [1235, 0]
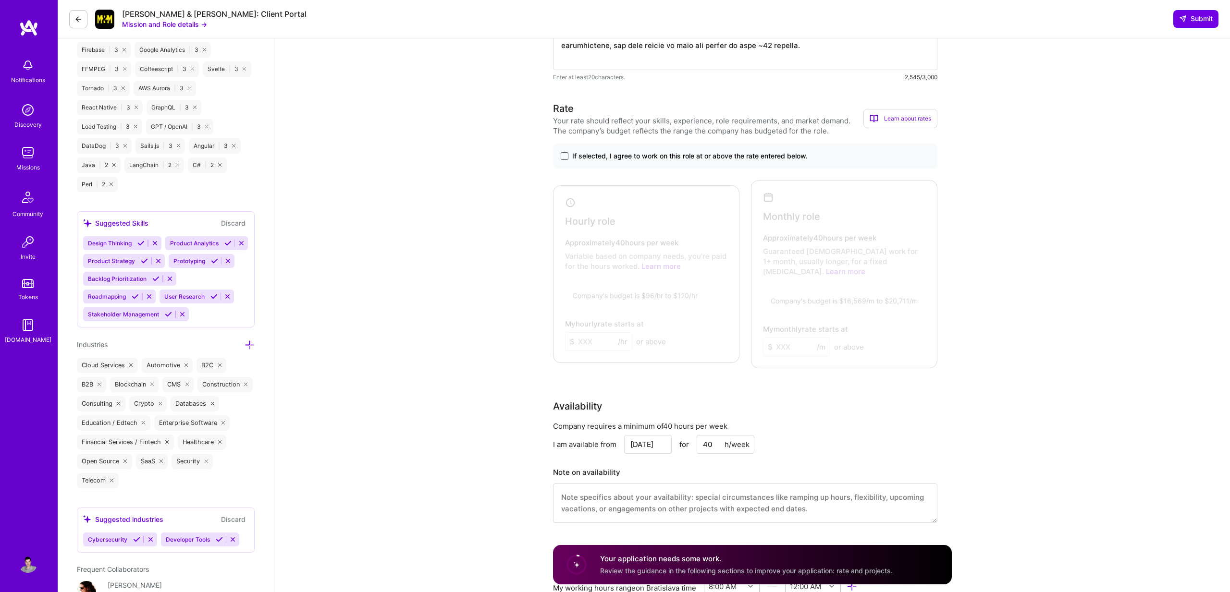
click at [563, 159] on span at bounding box center [565, 156] width 8 height 8
click at [0, 0] on input "If selected, I agree to work on this role at or above the rate entered below." at bounding box center [0, 0] width 0 height 0
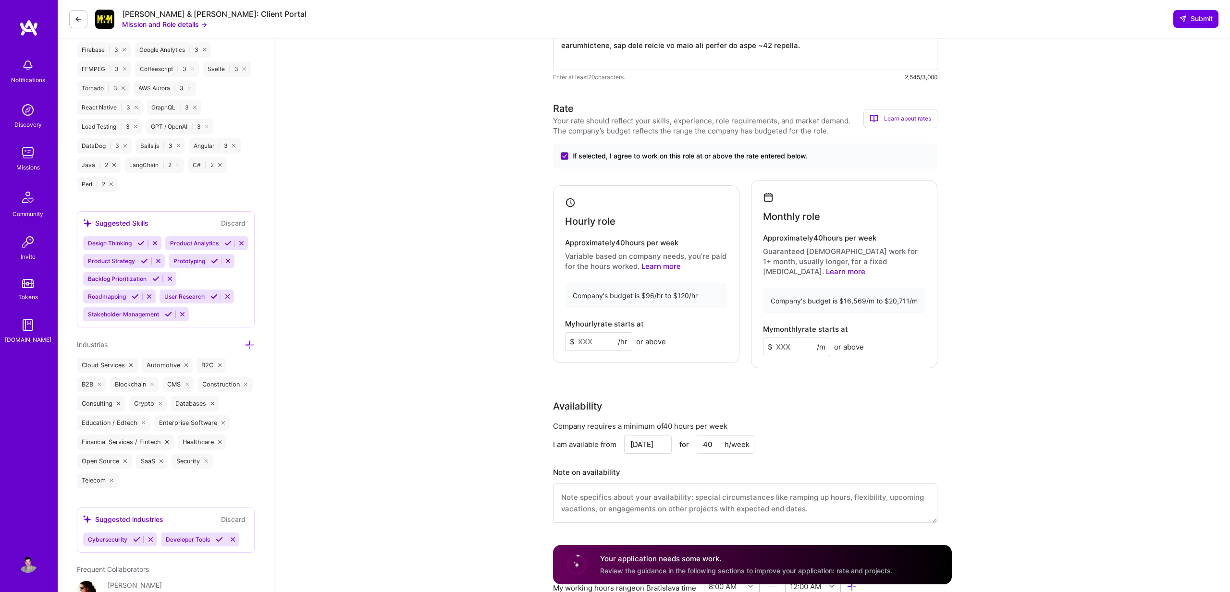
click at [584, 336] on input at bounding box center [598, 341] width 67 height 19
type input "115"
click at [792, 338] on input at bounding box center [796, 347] width 67 height 19
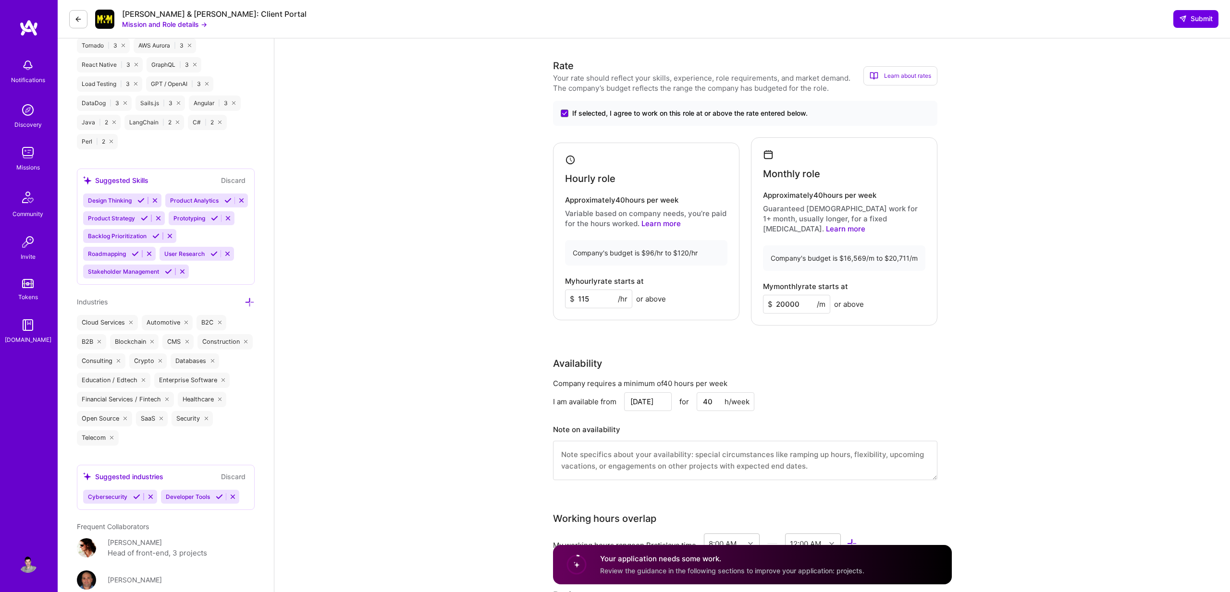
scroll to position [1307, 0]
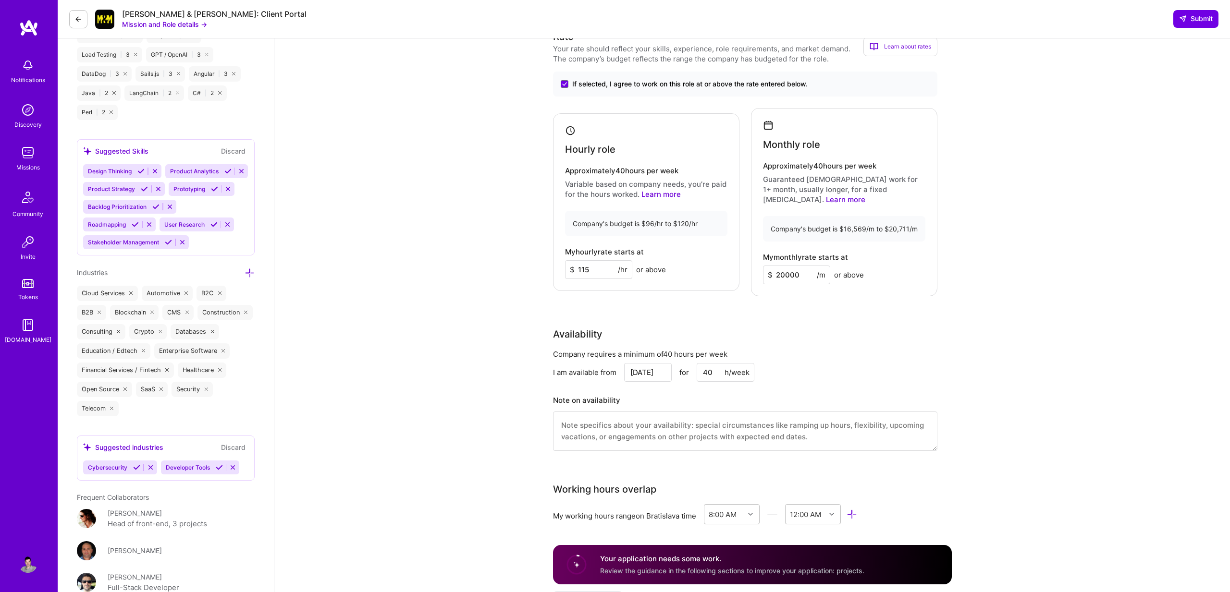
click at [787, 269] on input "20000" at bounding box center [796, 275] width 67 height 19
type input "20000"
click at [608, 269] on input "115" at bounding box center [598, 269] width 67 height 19
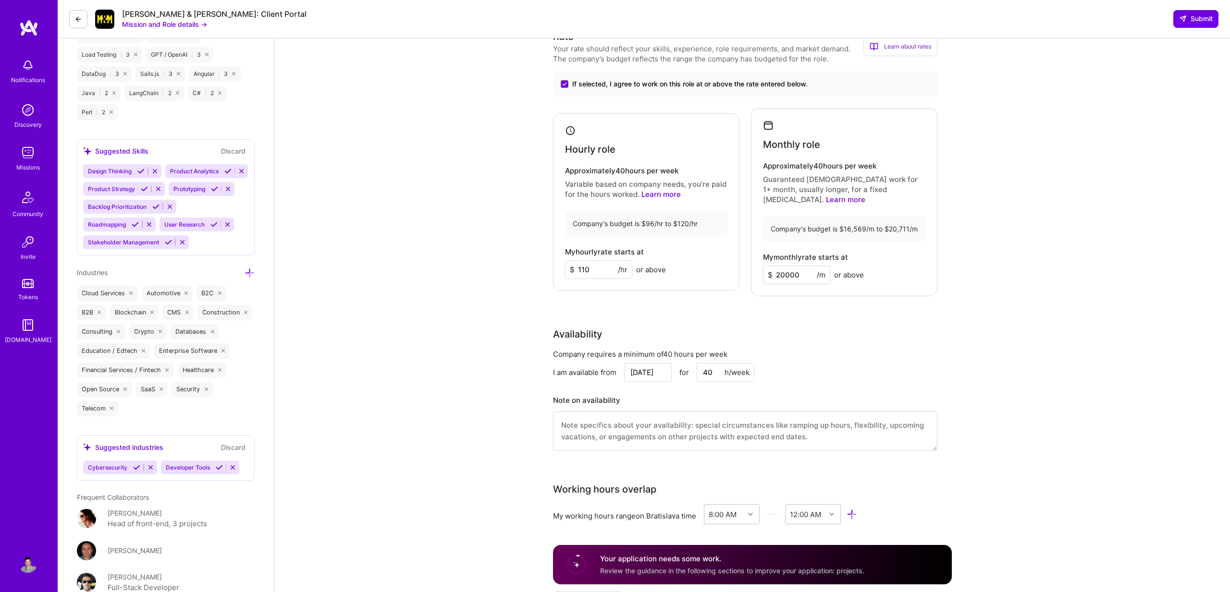
type input "110"
click at [787, 267] on input "20000" at bounding box center [796, 275] width 67 height 19
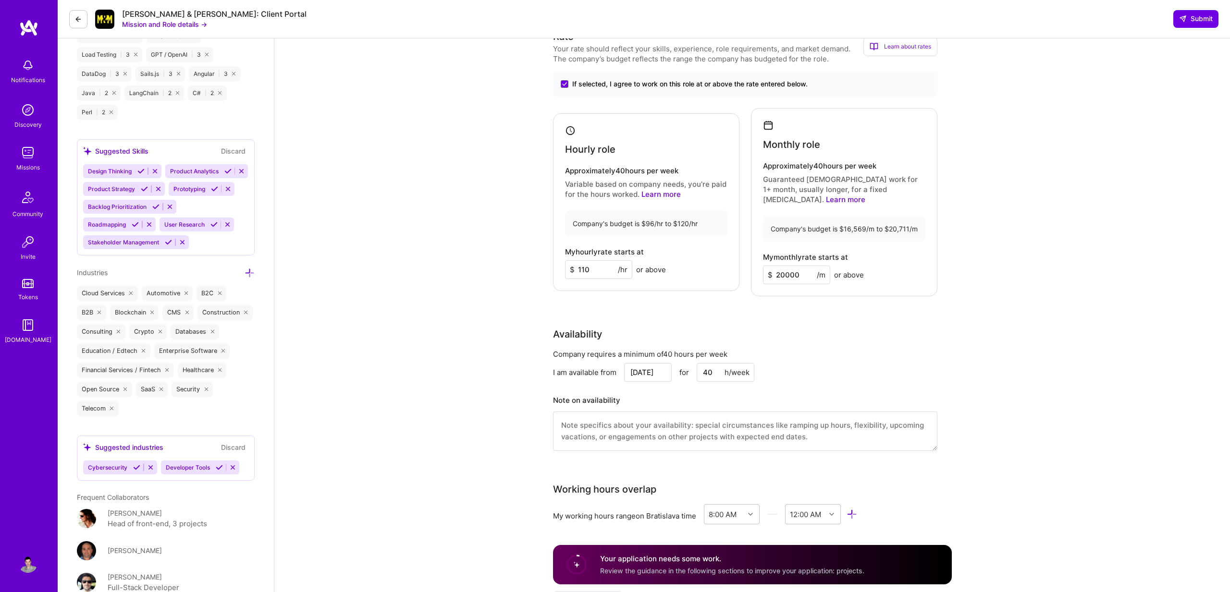
click at [794, 266] on input "20000" at bounding box center [796, 275] width 67 height 19
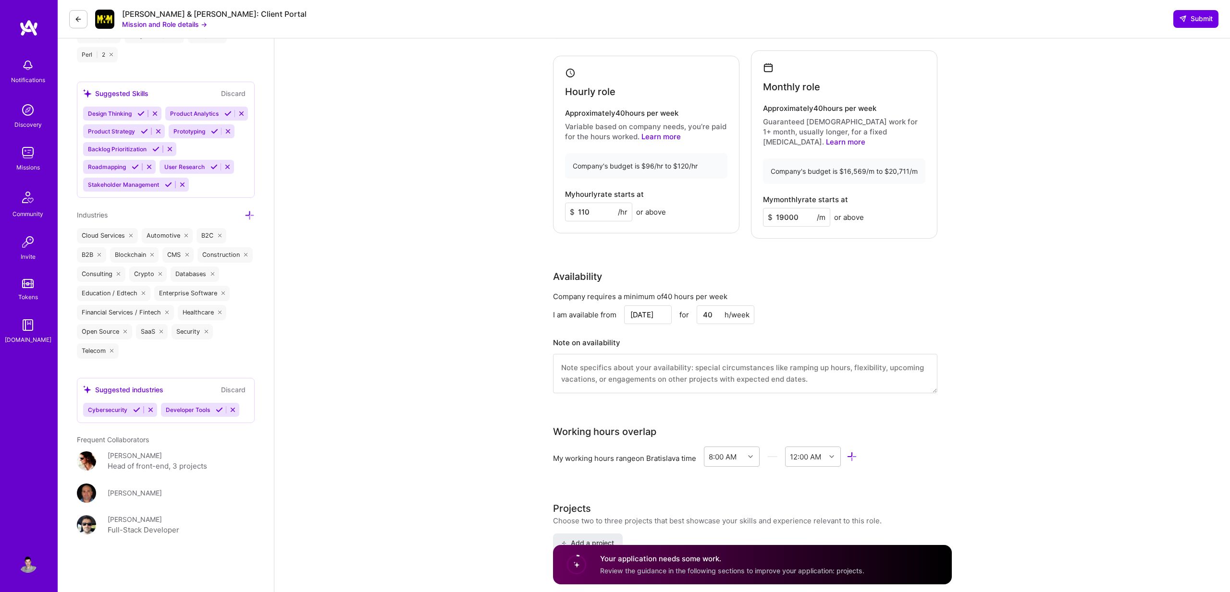
scroll to position [1418, 0]
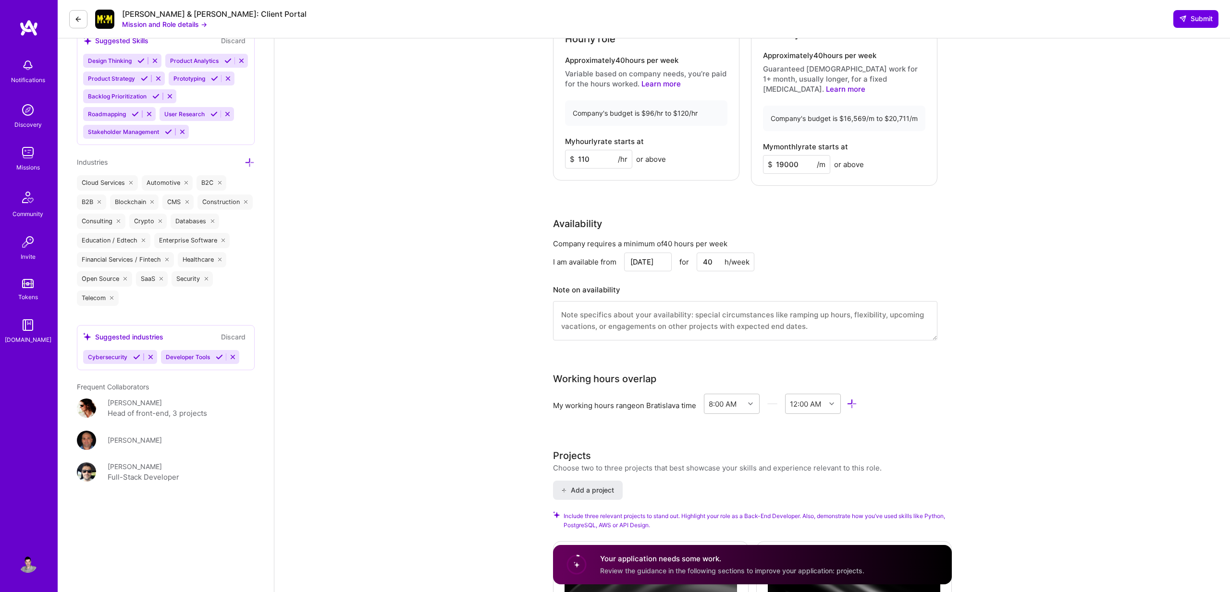
type input "19000"
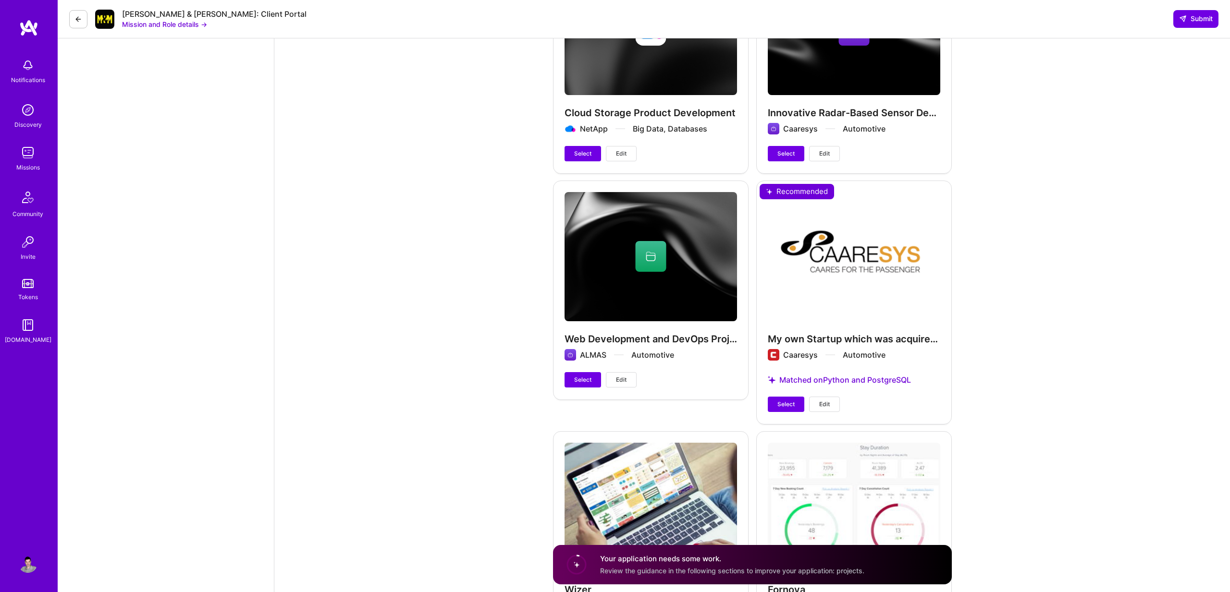
scroll to position [2024, 0]
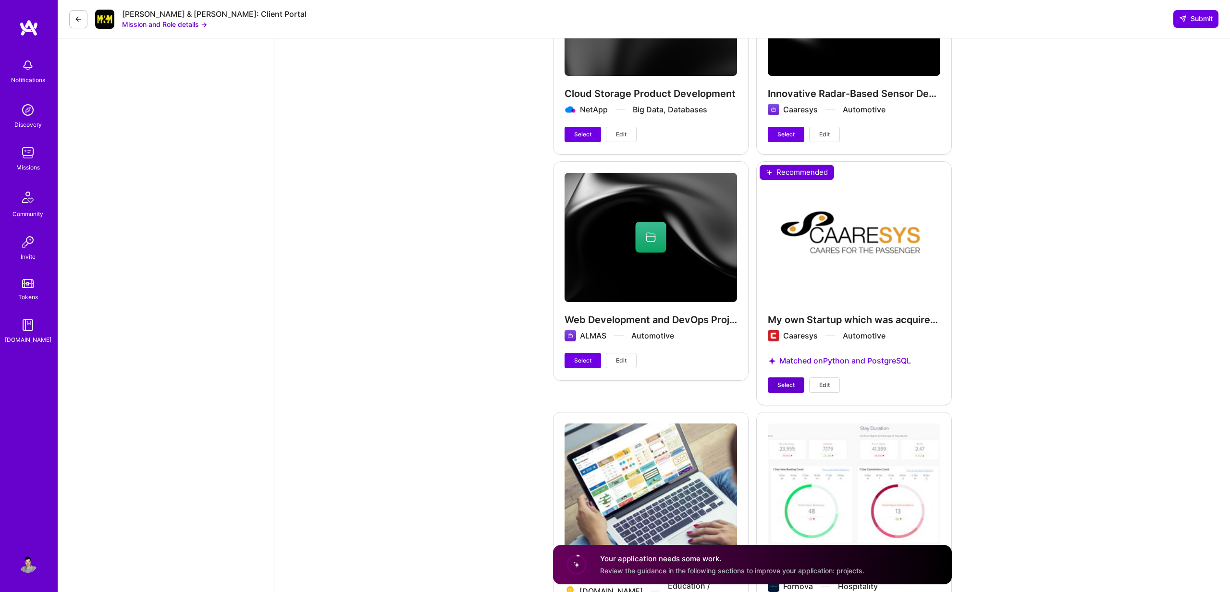
click at [782, 381] on span "Select" at bounding box center [785, 385] width 17 height 9
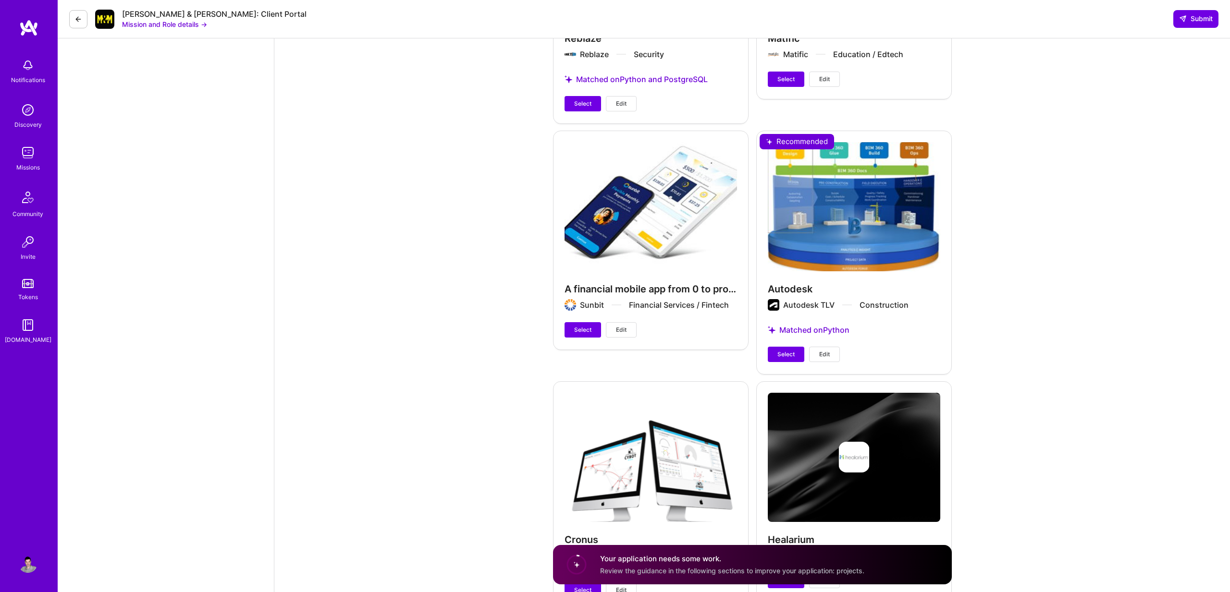
scroll to position [2609, 0]
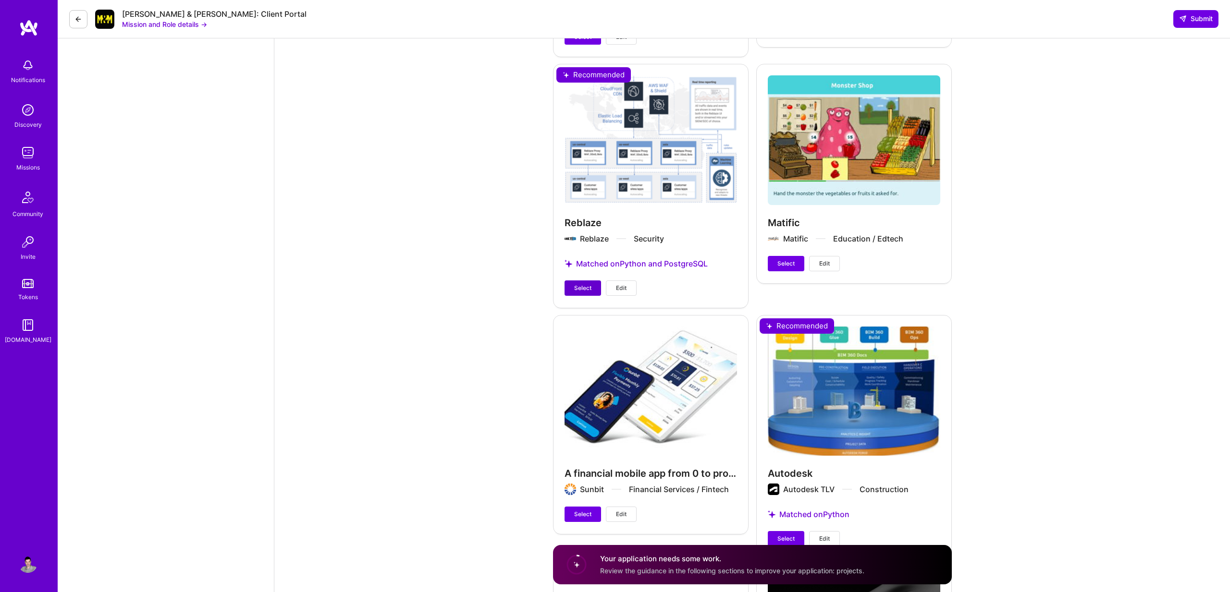
click at [588, 284] on span "Select" at bounding box center [582, 288] width 17 height 9
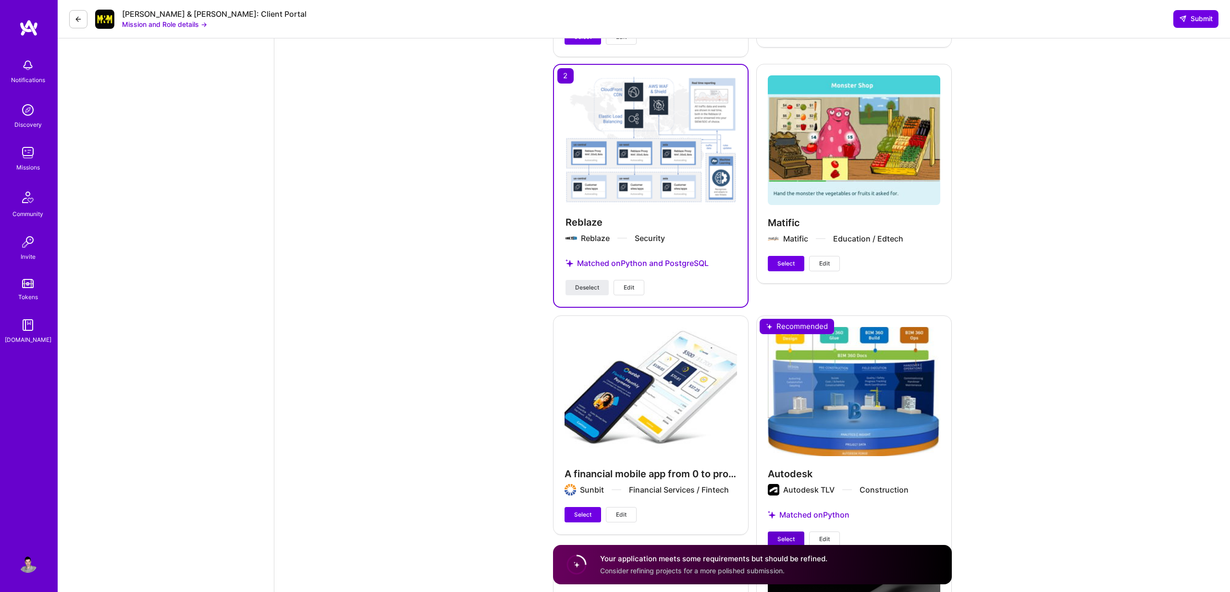
click at [787, 535] on span "Select" at bounding box center [785, 539] width 17 height 9
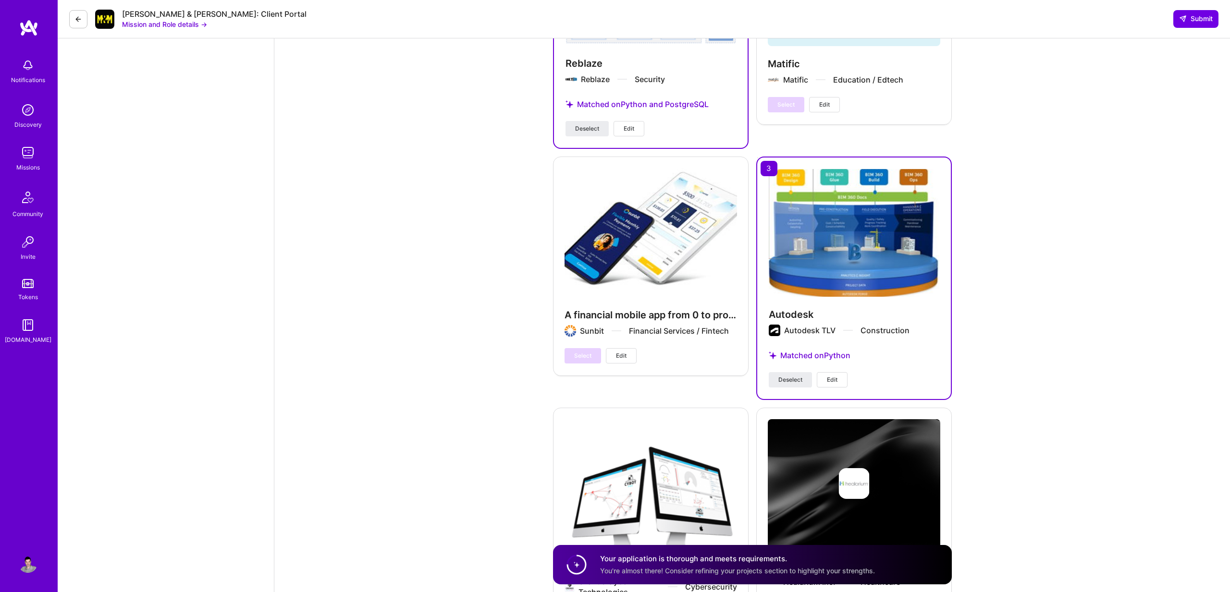
scroll to position [2685, 0]
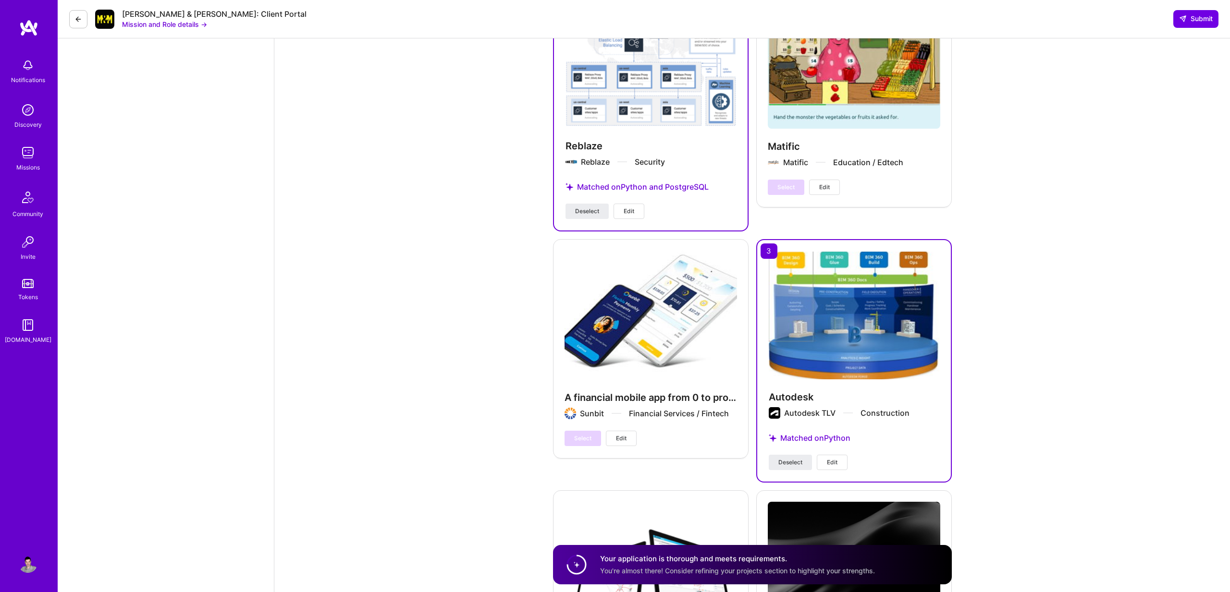
click at [833, 458] on span "Edit" at bounding box center [832, 462] width 11 height 9
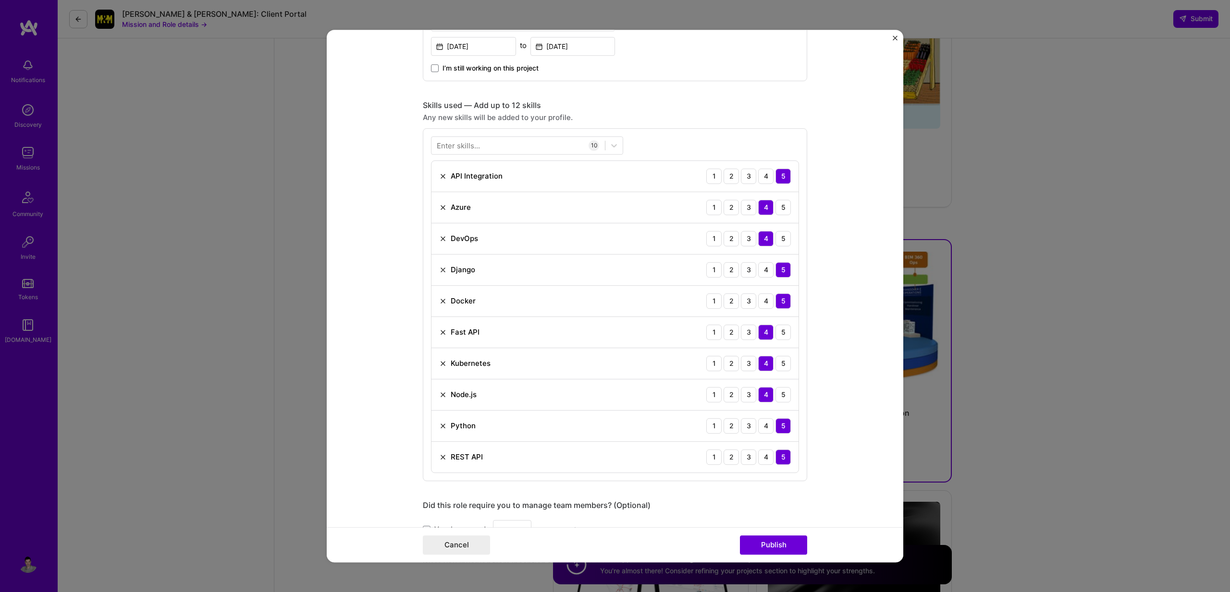
scroll to position [592, 0]
click at [443, 182] on img at bounding box center [443, 181] width 8 height 8
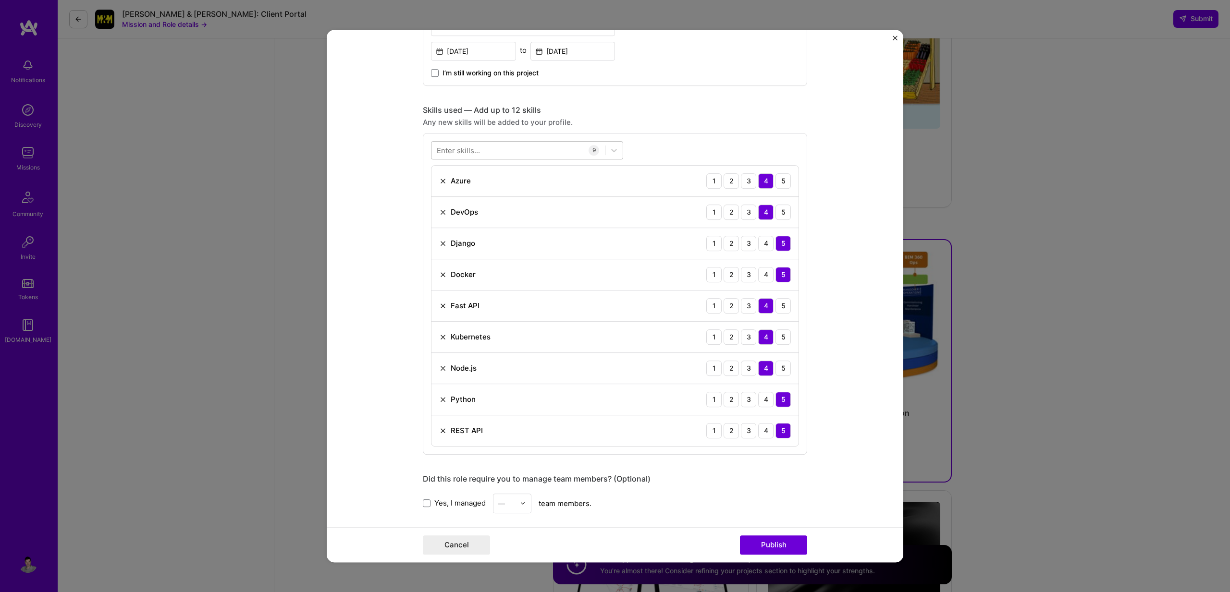
click at [463, 145] on div at bounding box center [517, 150] width 173 height 16
type input "ש"
click at [441, 206] on span at bounding box center [441, 207] width 8 height 8
click at [0, 0] on input "checkbox" at bounding box center [0, 0] width 0 height 0
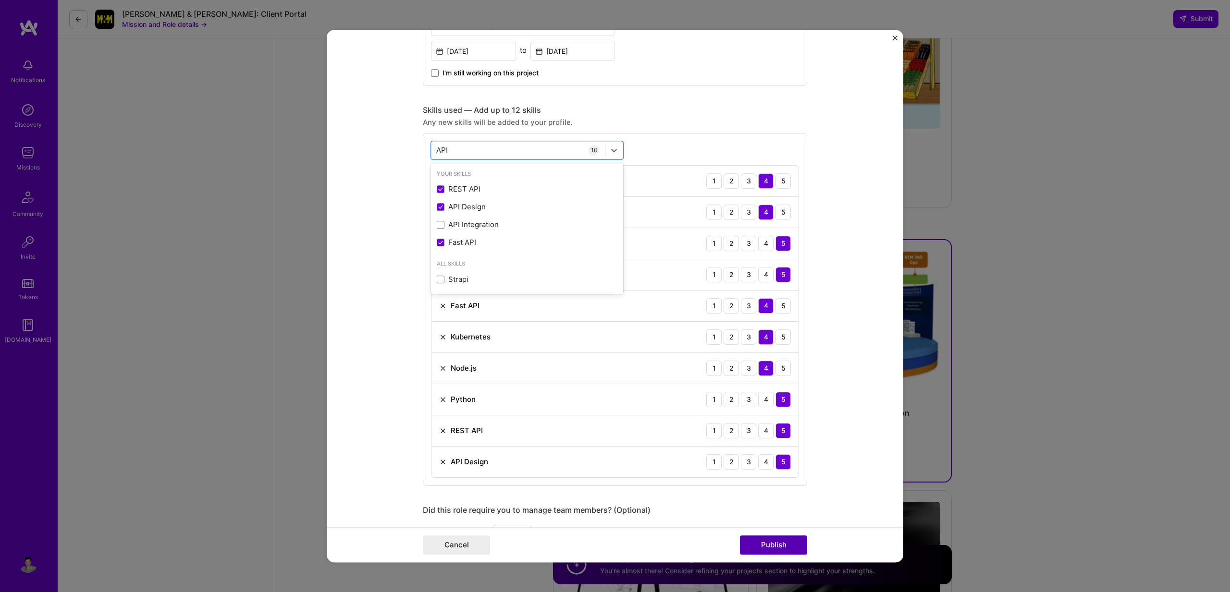
type input "API"
click at [766, 542] on button "Publish" at bounding box center [773, 545] width 67 height 19
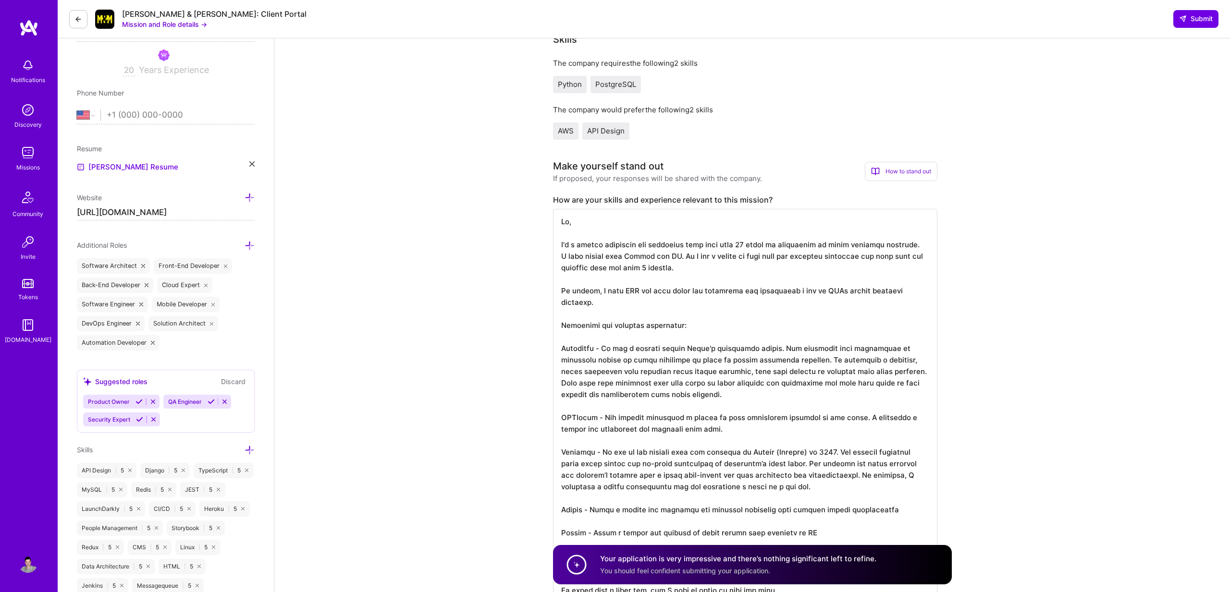
scroll to position [0, 0]
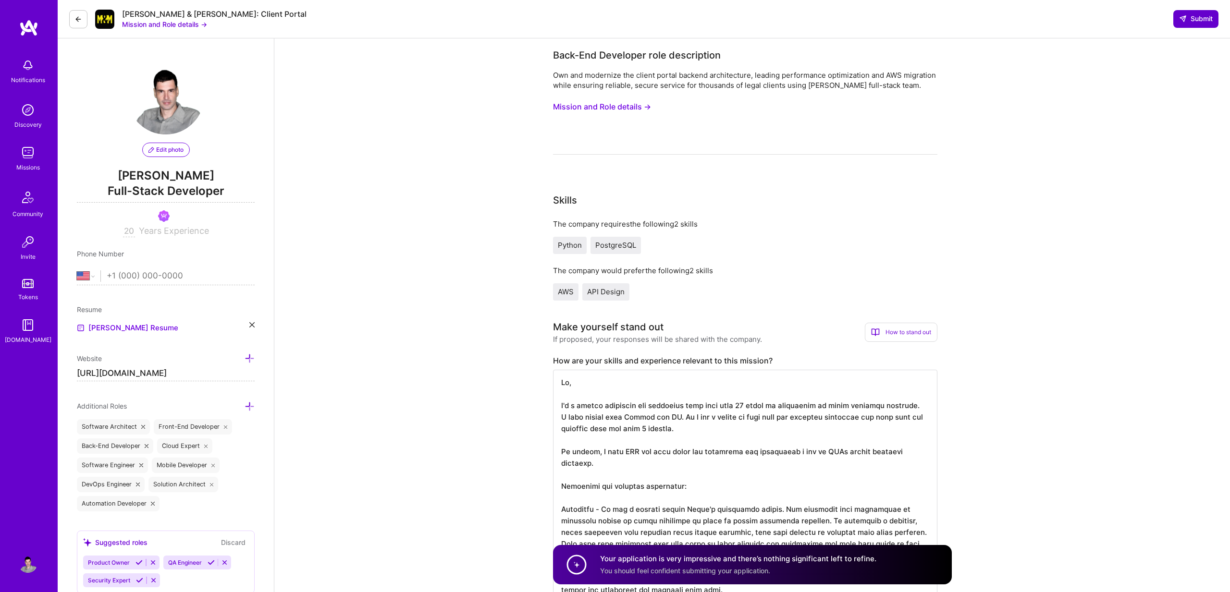
click at [1190, 18] on span "Submit" at bounding box center [1196, 19] width 34 height 10
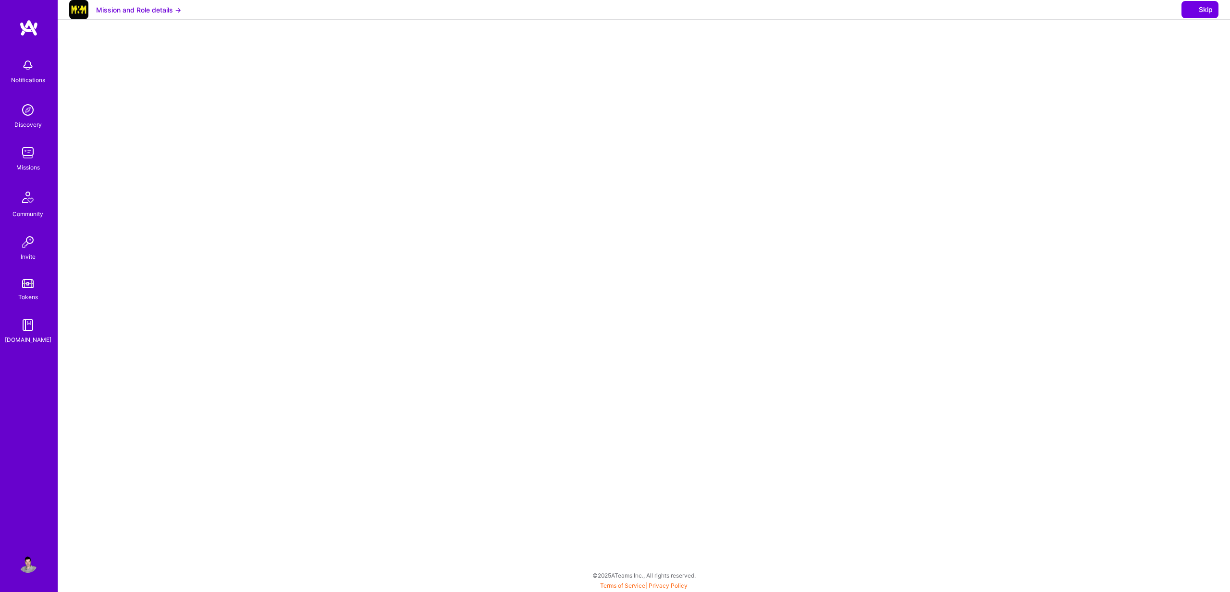
select select "US"
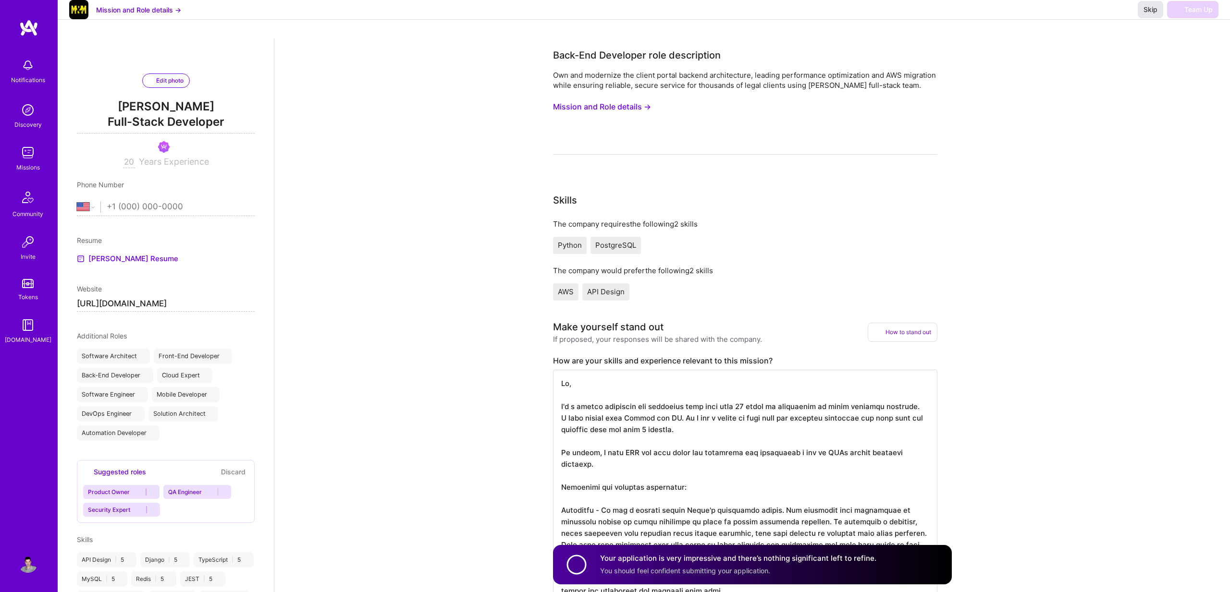
click at [1146, 14] on span "Skip" at bounding box center [1151, 10] width 14 height 10
click at [1148, 14] on span "Skip" at bounding box center [1151, 10] width 14 height 10
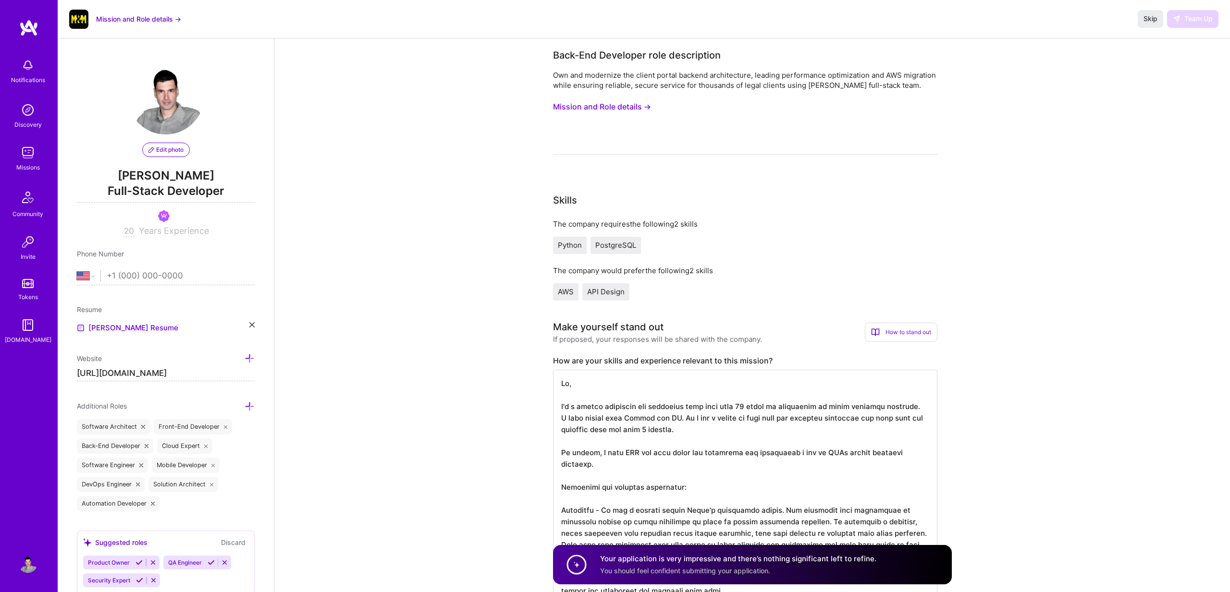
select select "US"
click at [1139, 26] on button "Skip" at bounding box center [1150, 18] width 25 height 17
click at [1146, 23] on span "Skip" at bounding box center [1151, 19] width 14 height 10
click at [33, 25] on img at bounding box center [28, 27] width 19 height 17
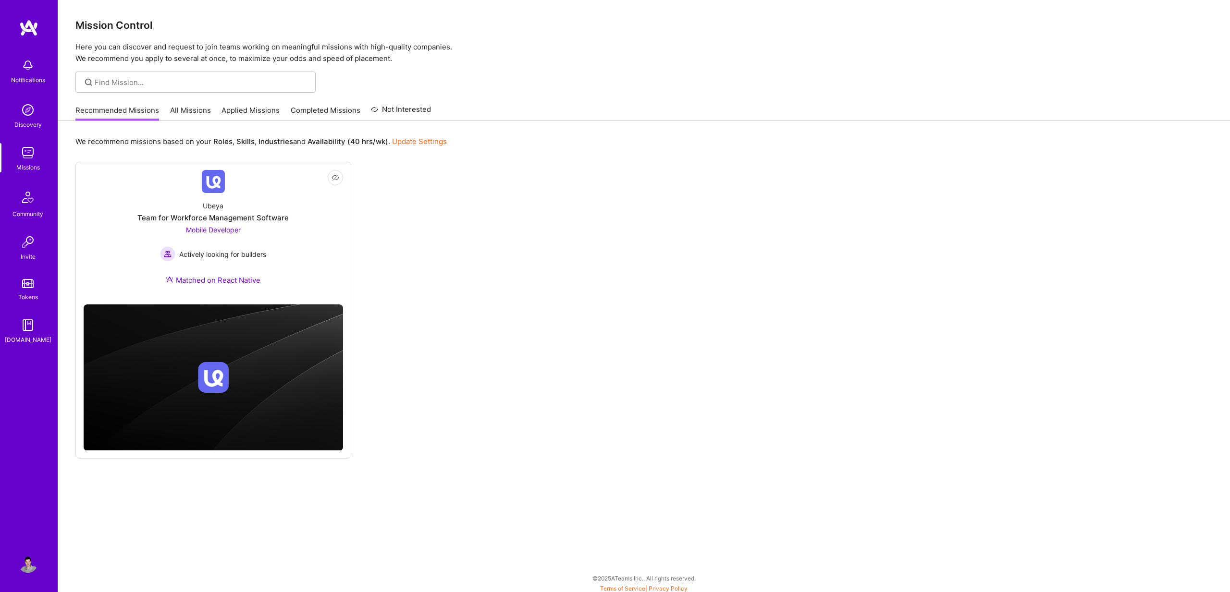
click at [260, 111] on link "Applied Missions" at bounding box center [251, 113] width 58 height 16
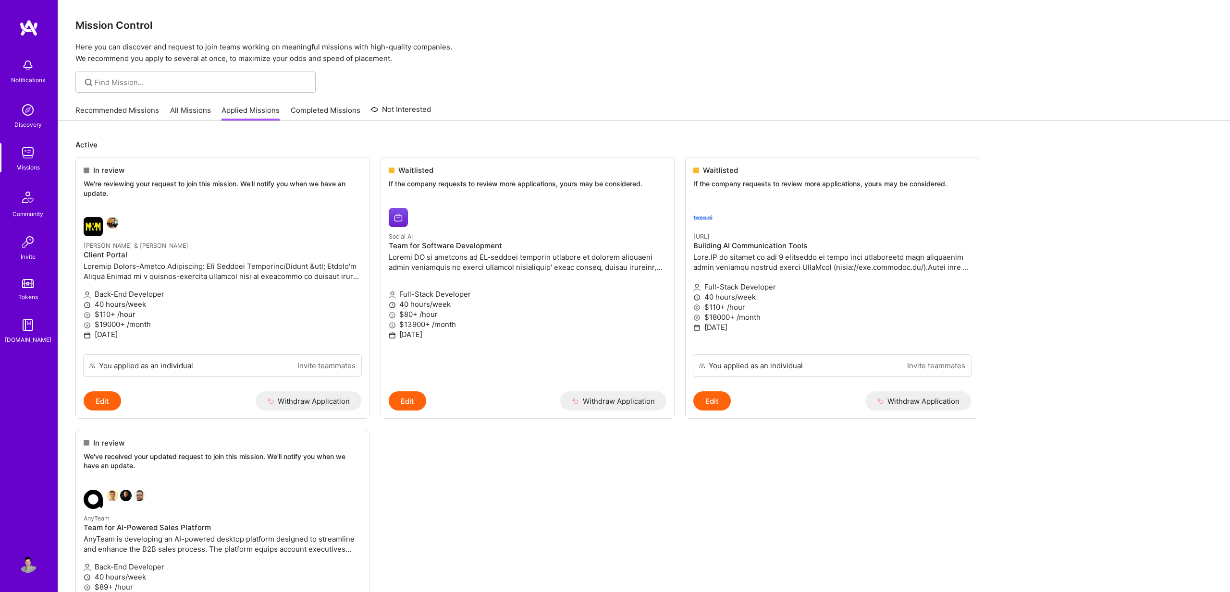
click at [190, 109] on link "All Missions" at bounding box center [190, 113] width 41 height 16
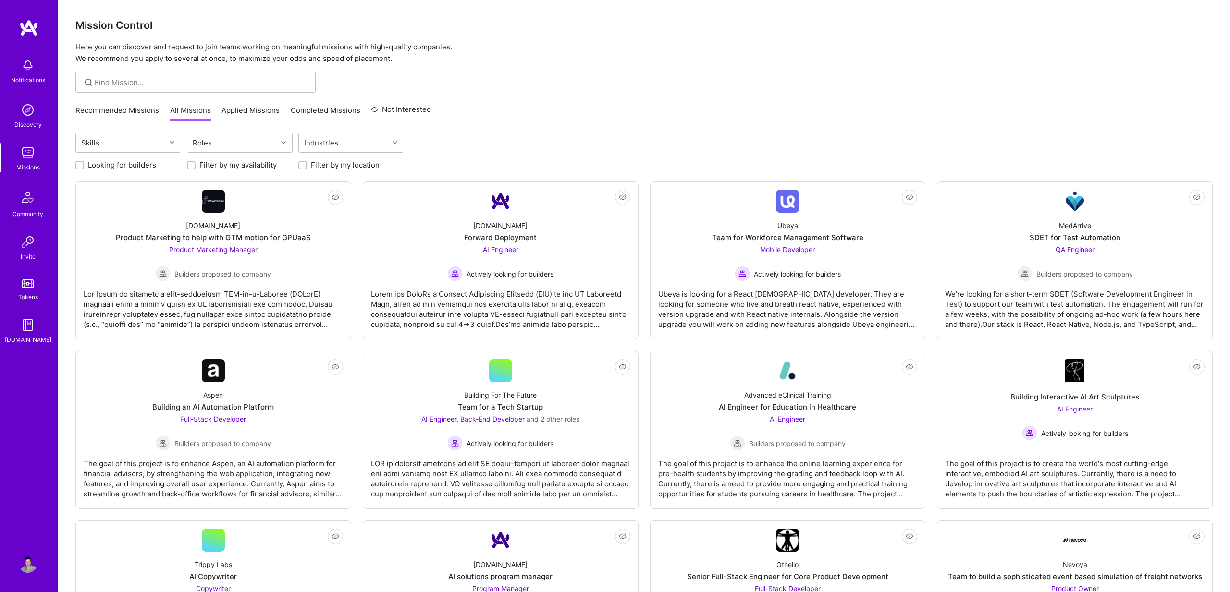
click at [128, 111] on link "Recommended Missions" at bounding box center [117, 113] width 84 height 16
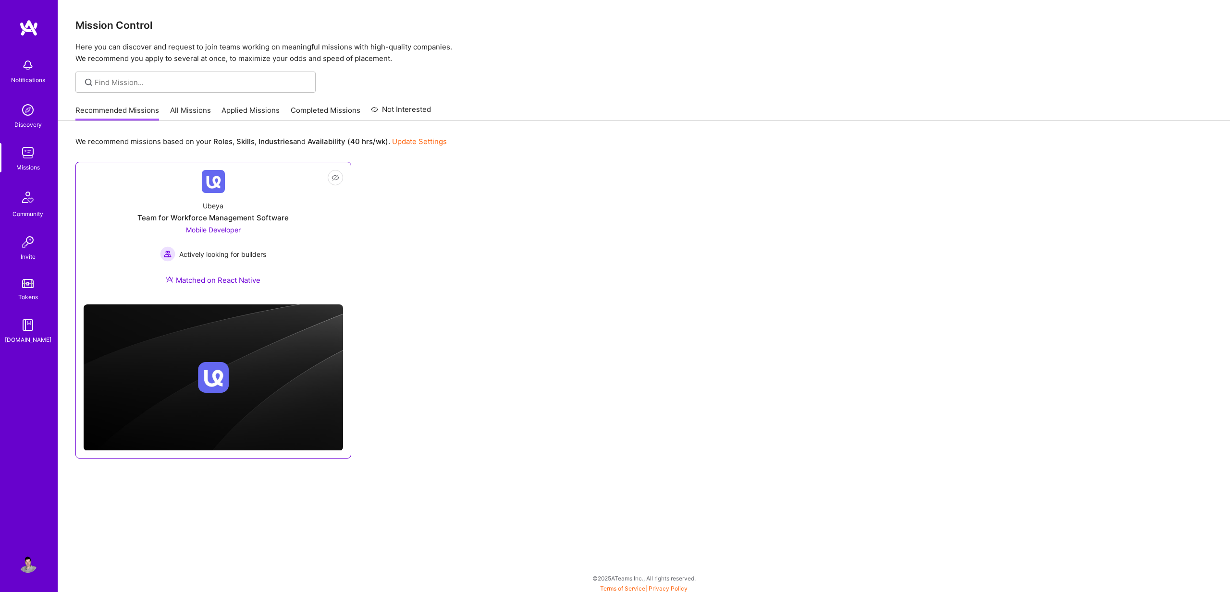
click at [265, 220] on div "Team for Workforce Management Software" at bounding box center [212, 218] width 151 height 10
click at [533, 262] on div "Not Interested Ubeya Team for Workforce Management Software Mobile Developer Ac…" at bounding box center [643, 310] width 1137 height 297
